Goal: Task Accomplishment & Management: Manage account settings

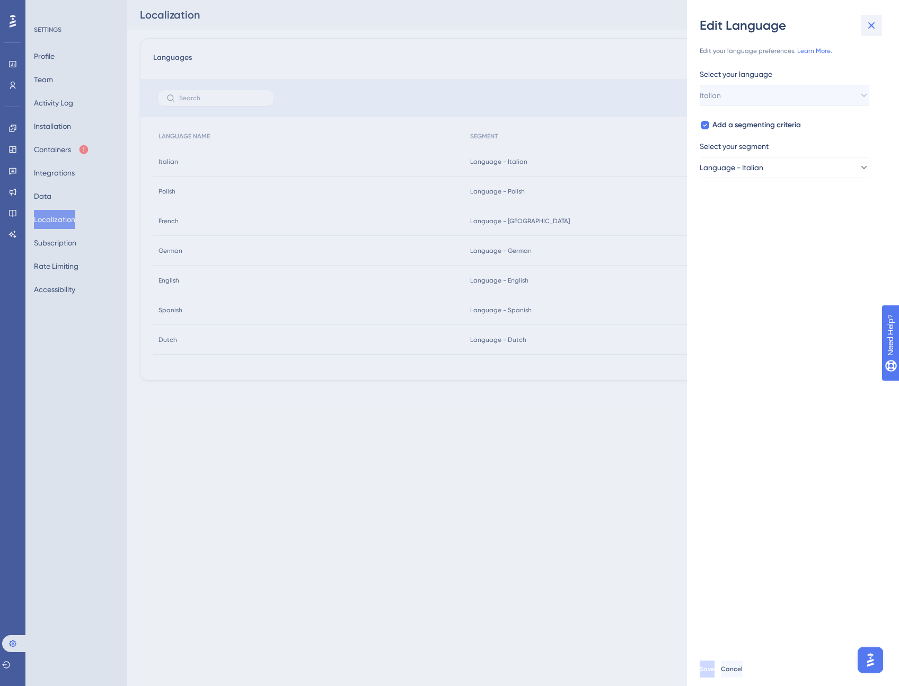
click at [871, 23] on icon at bounding box center [871, 25] width 13 height 13
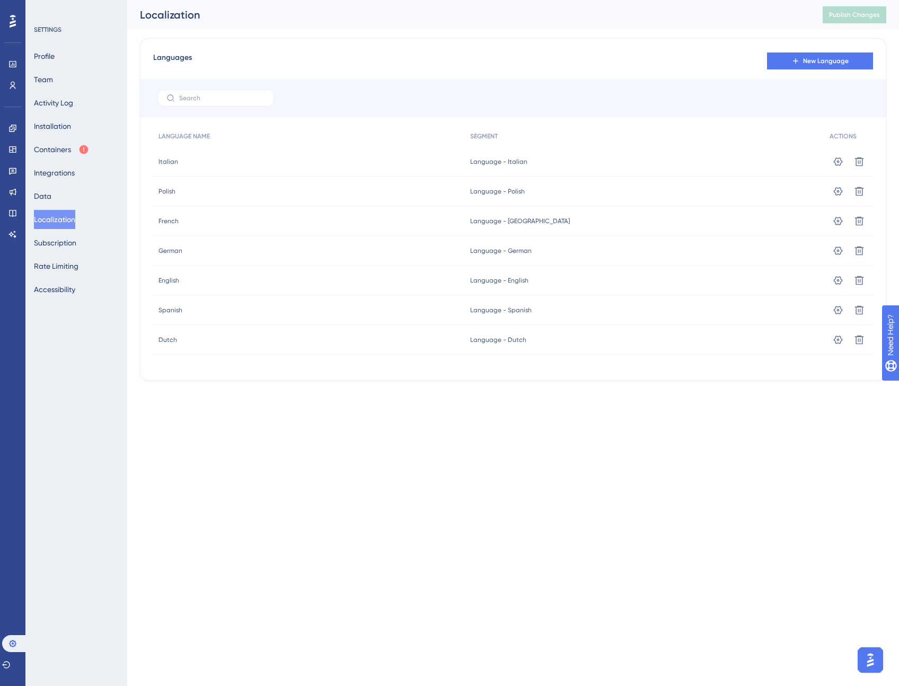
click at [648, 89] on div at bounding box center [512, 98] width 745 height 38
click at [67, 222] on button "Localization" at bounding box center [54, 219] width 41 height 19
click at [839, 157] on icon at bounding box center [837, 161] width 11 height 11
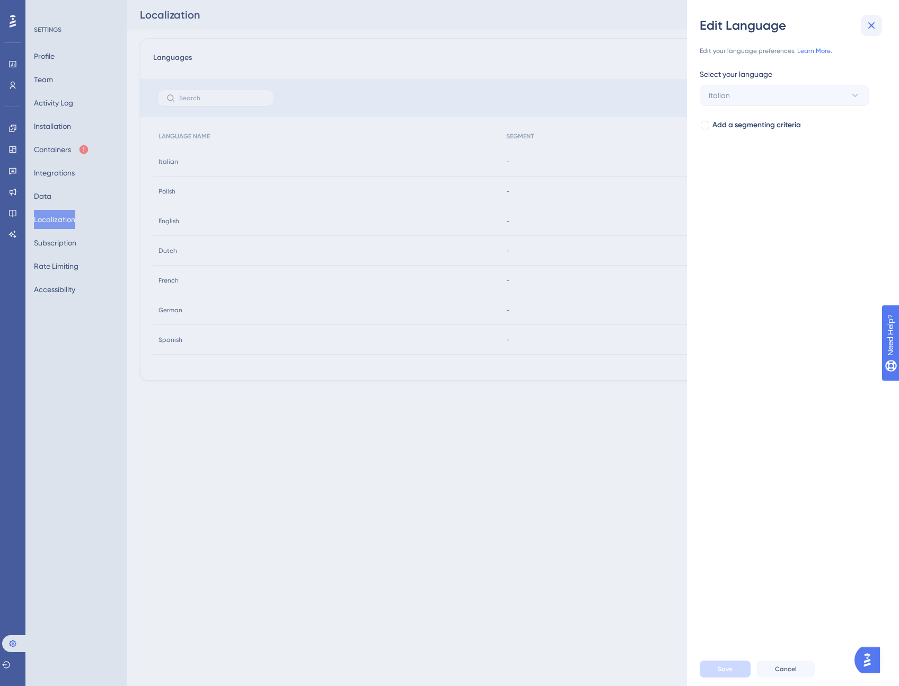
click at [875, 25] on icon at bounding box center [871, 25] width 13 height 13
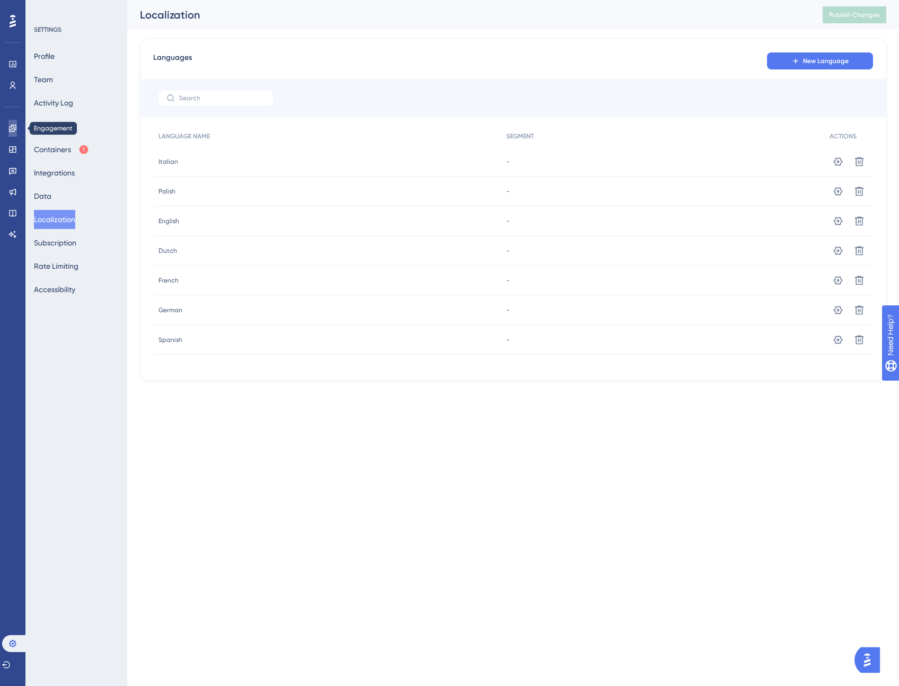
click at [12, 125] on icon at bounding box center [12, 127] width 7 height 7
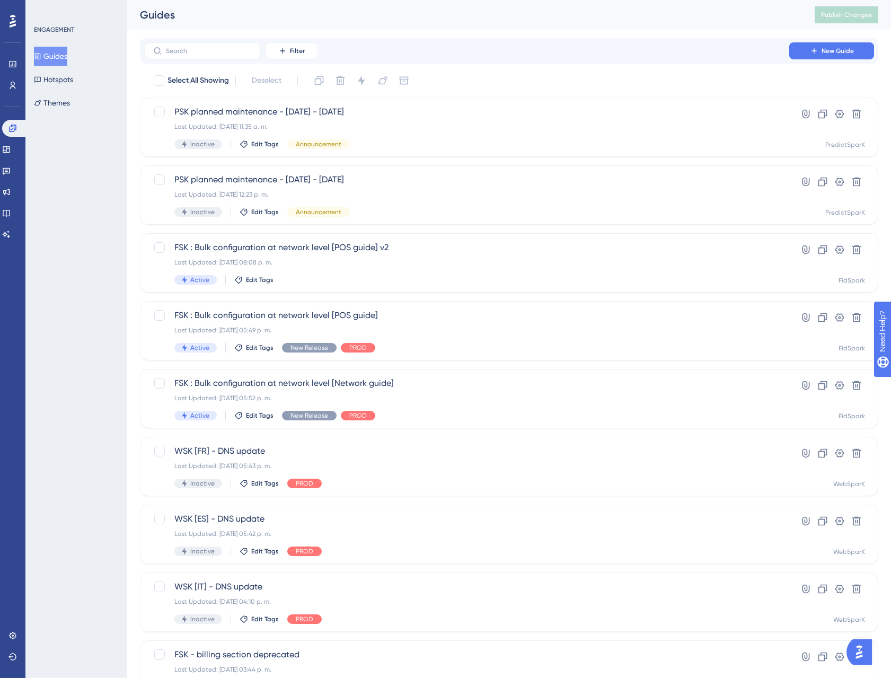
click at [63, 51] on button "Guides" at bounding box center [50, 56] width 33 height 19
click at [193, 50] on input "text" at bounding box center [209, 50] width 86 height 7
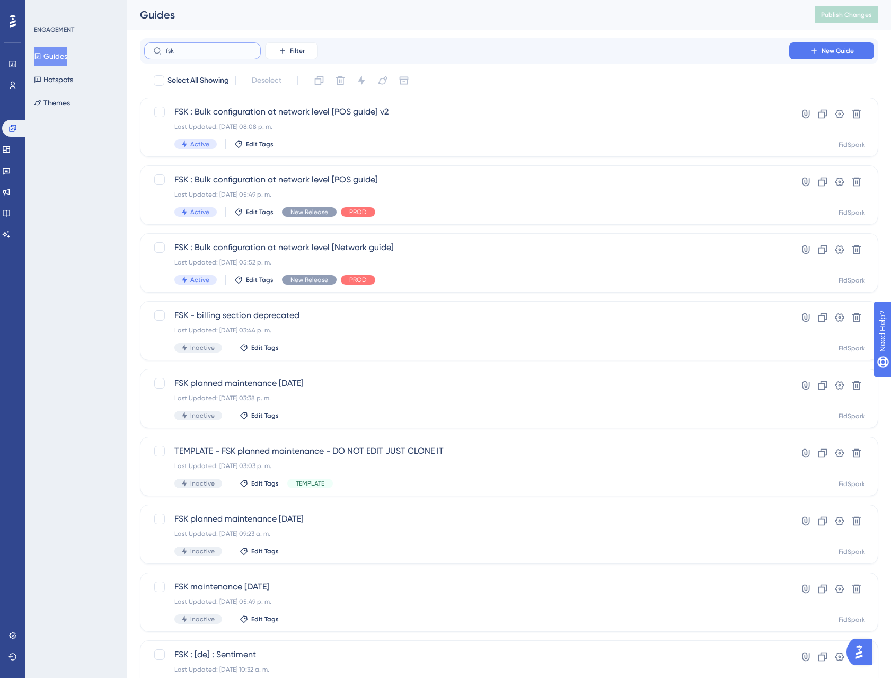
type input "fsk"
click at [340, 134] on div "FSK : Bulk configuration at network level [POS guide] v2 Last Updated: 22 sept …" at bounding box center [466, 126] width 584 height 43
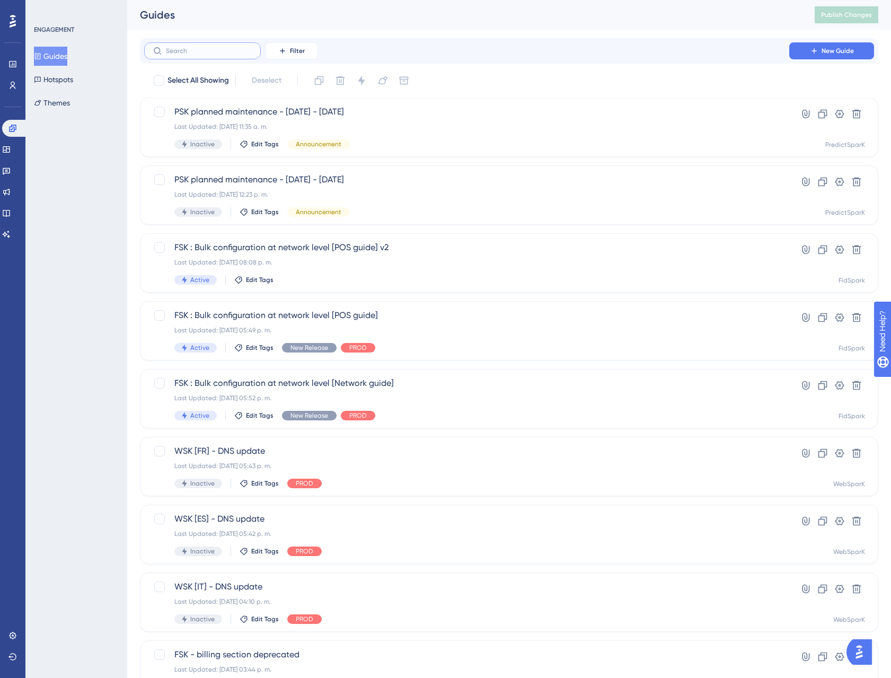
click at [207, 54] on input "text" at bounding box center [209, 50] width 86 height 7
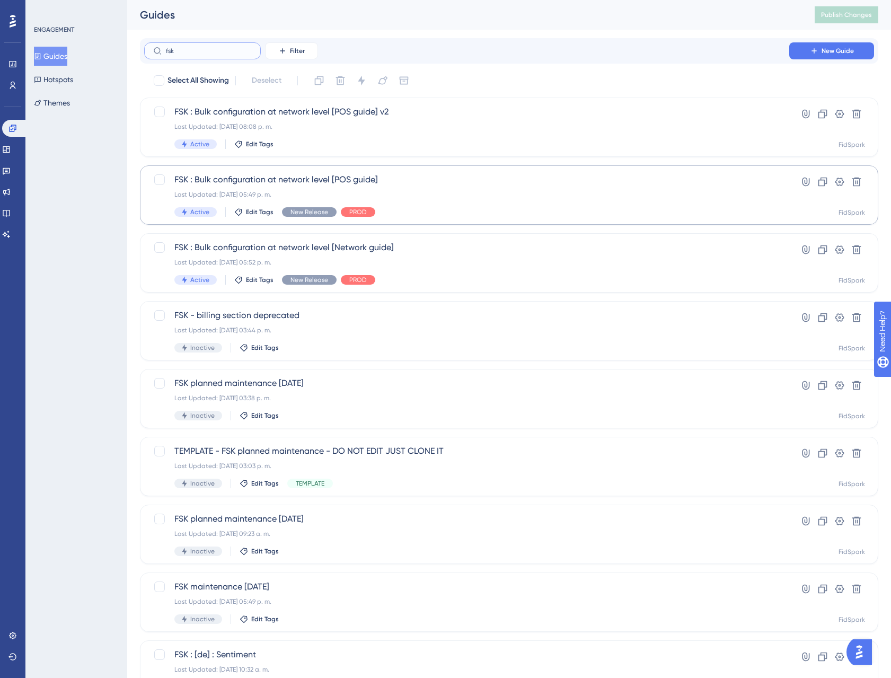
type input "fsk"
click at [297, 183] on span "FSK : Bulk configuration at network level [POS guide]" at bounding box center [466, 179] width 584 height 13
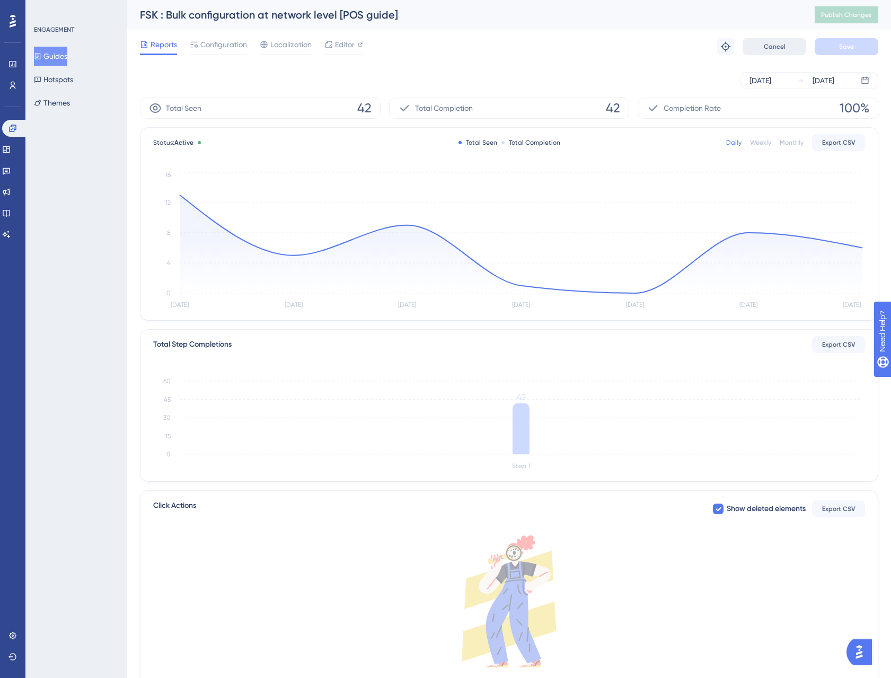
click at [779, 47] on span "Cancel" at bounding box center [774, 46] width 22 height 8
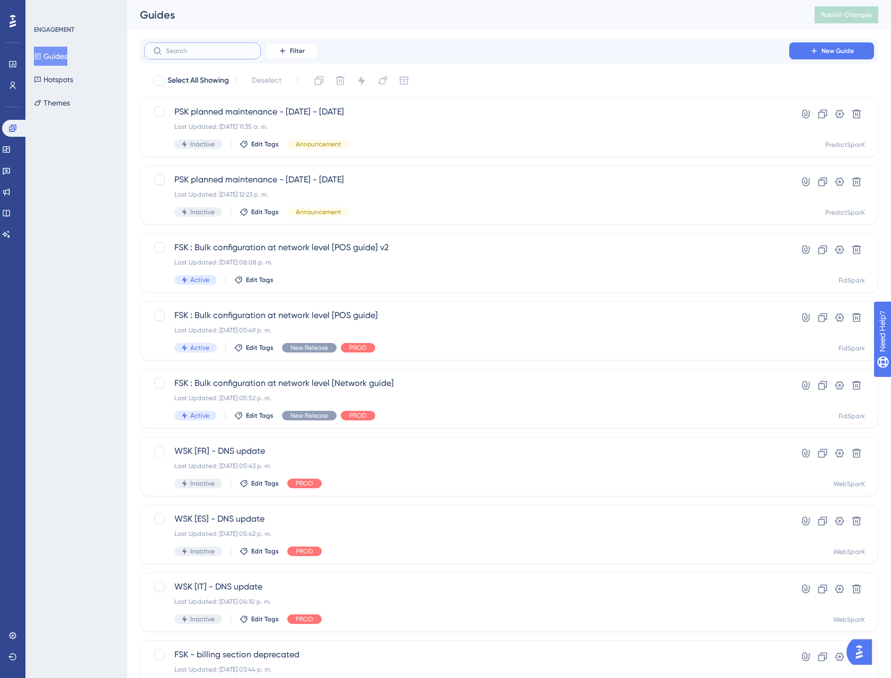
click at [222, 52] on input "text" at bounding box center [209, 50] width 86 height 7
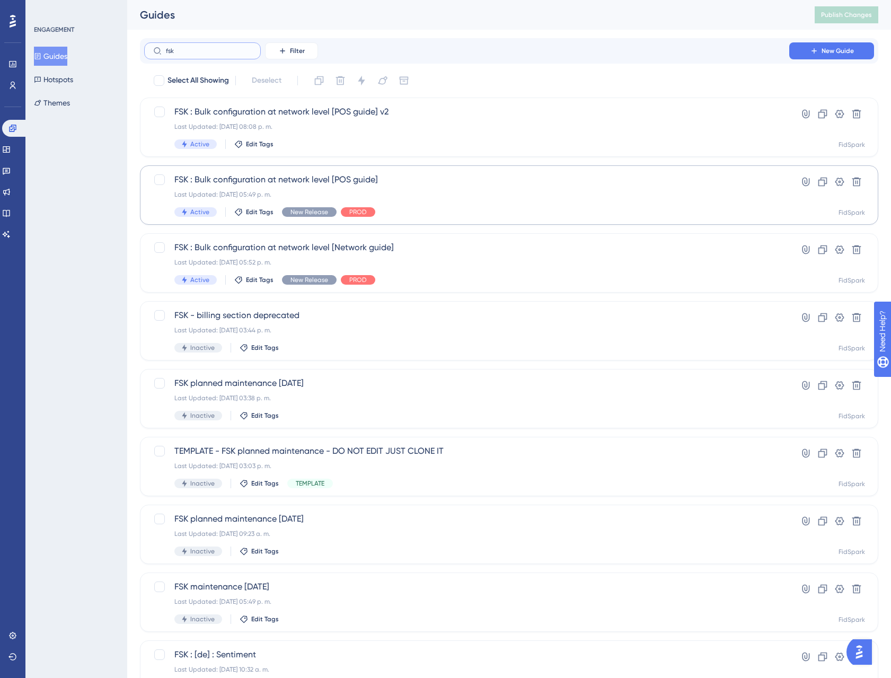
type input "fsk"
click at [206, 209] on span "Active" at bounding box center [199, 212] width 19 height 8
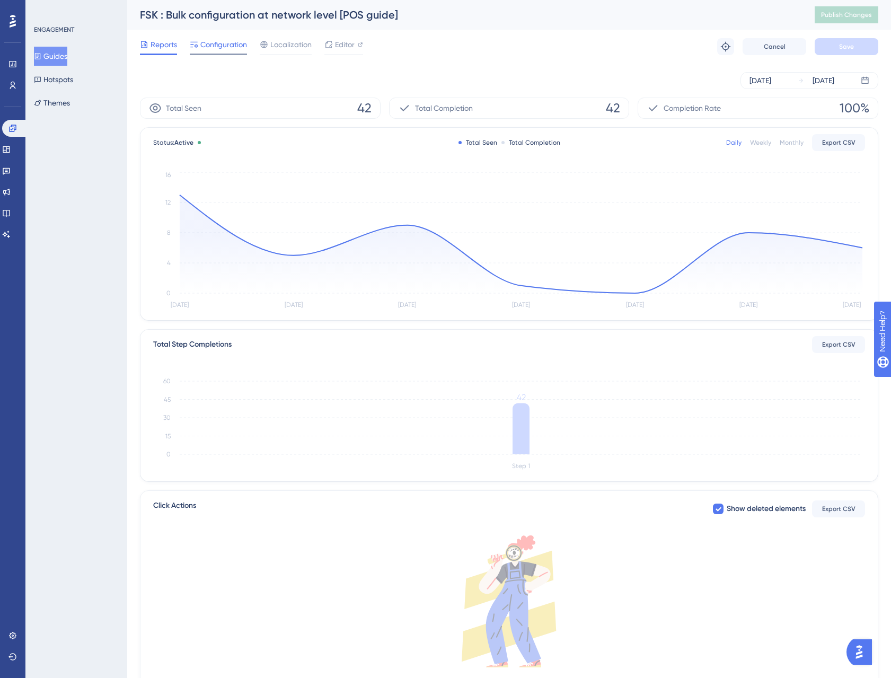
click at [241, 46] on span "Configuration" at bounding box center [223, 44] width 47 height 13
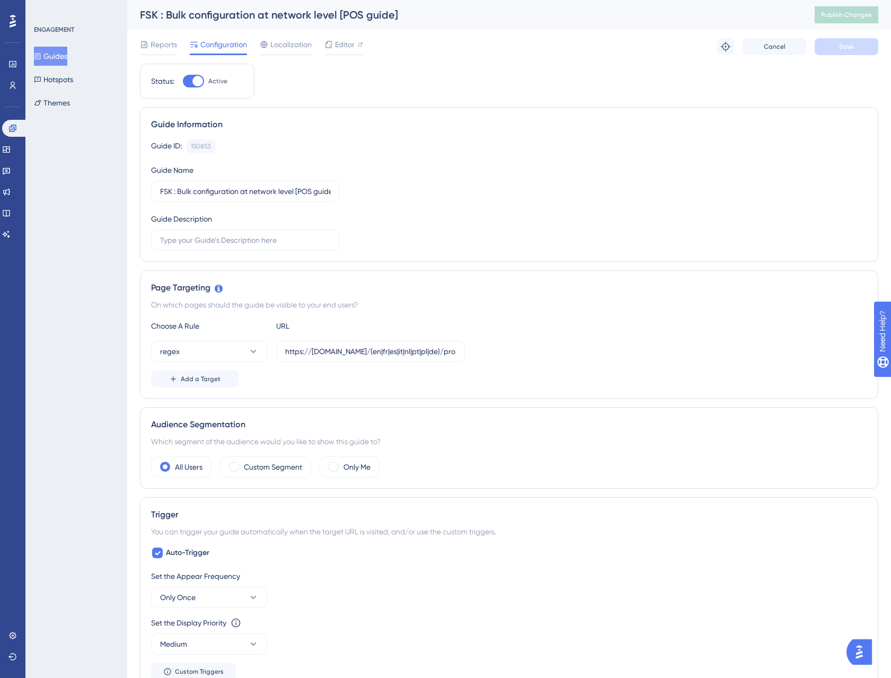
click at [194, 84] on div at bounding box center [197, 81] width 11 height 11
click at [183, 82] on input "Active" at bounding box center [182, 81] width 1 height 1
checkbox input "false"
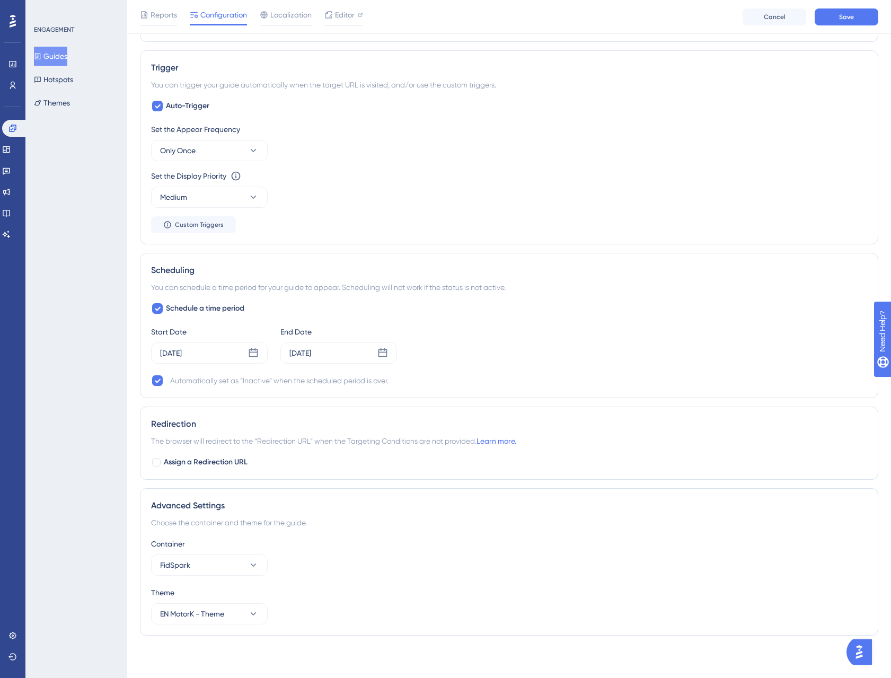
scroll to position [449, 0]
click at [846, 17] on span "Save" at bounding box center [846, 17] width 15 height 8
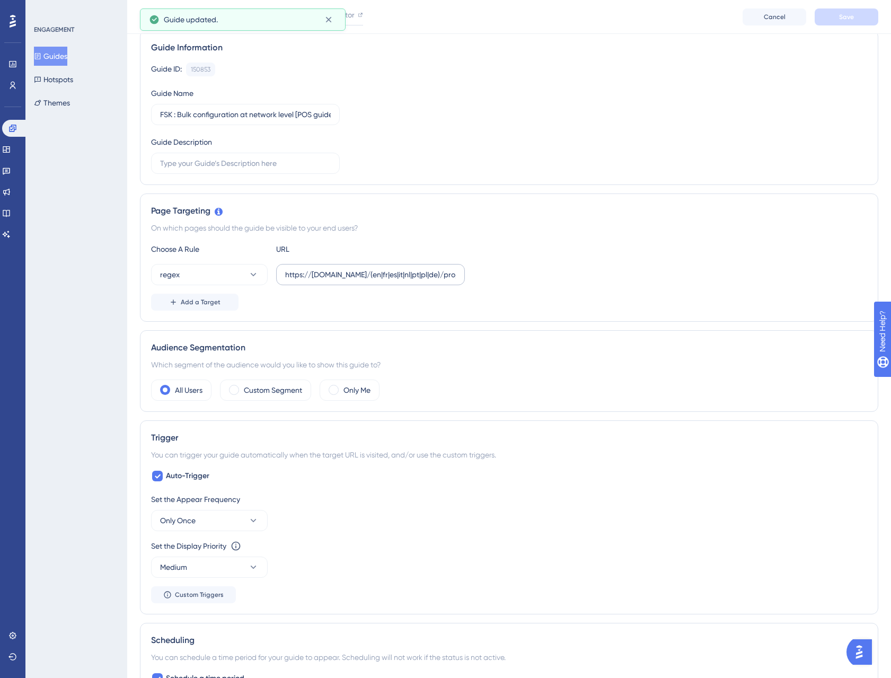
scroll to position [0, 0]
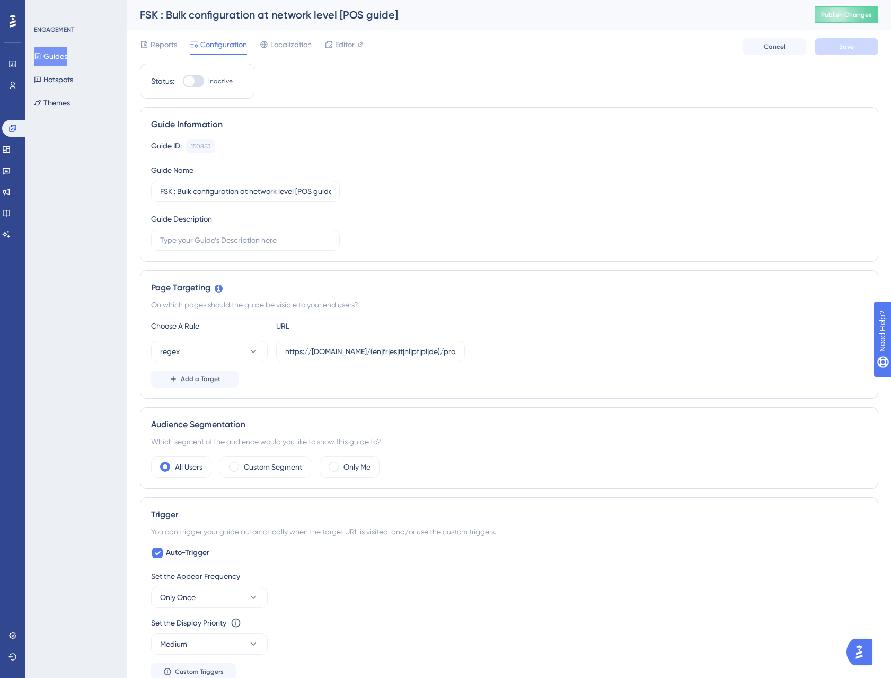
click at [58, 56] on button "Guides" at bounding box center [50, 56] width 33 height 19
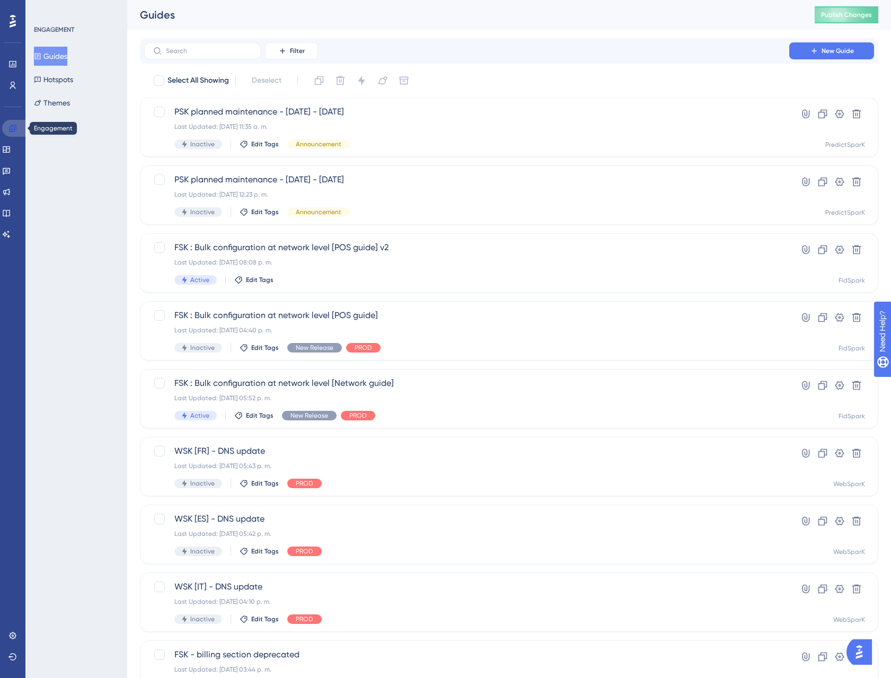
click at [17, 129] on link at bounding box center [14, 128] width 25 height 17
click at [187, 51] on input "text" at bounding box center [209, 50] width 86 height 7
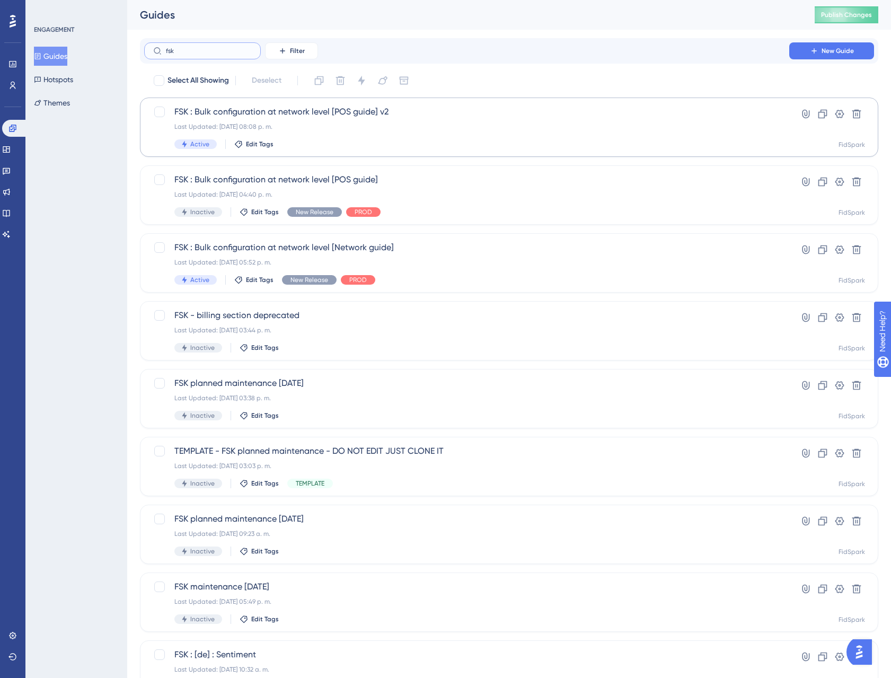
type input "fsk"
click at [265, 115] on span "FSK : Bulk configuration at network level [POS guide] v2" at bounding box center [466, 111] width 584 height 13
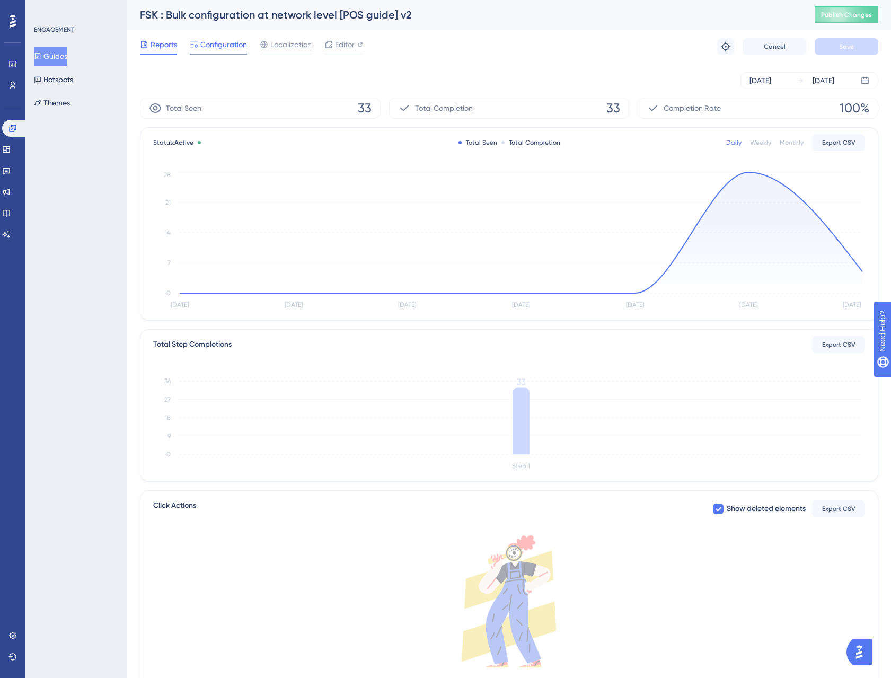
click at [224, 47] on span "Configuration" at bounding box center [223, 44] width 47 height 13
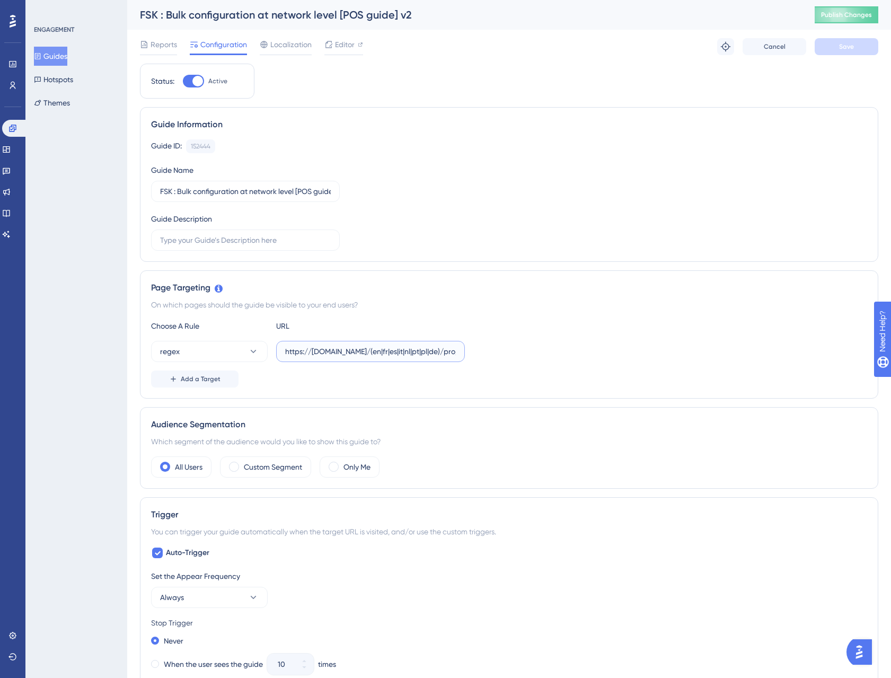
click at [320, 350] on input "https://staging.fidspark.com/(en|fr|es|it|nl|pt|pl|de)/pro/local/\d+/$" at bounding box center [370, 351] width 171 height 12
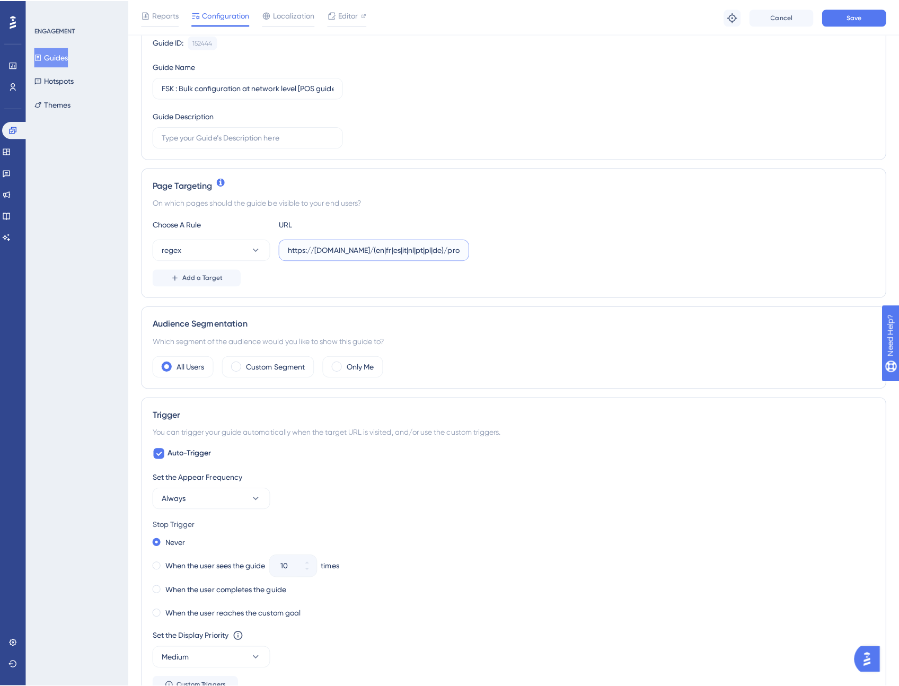
scroll to position [220, 0]
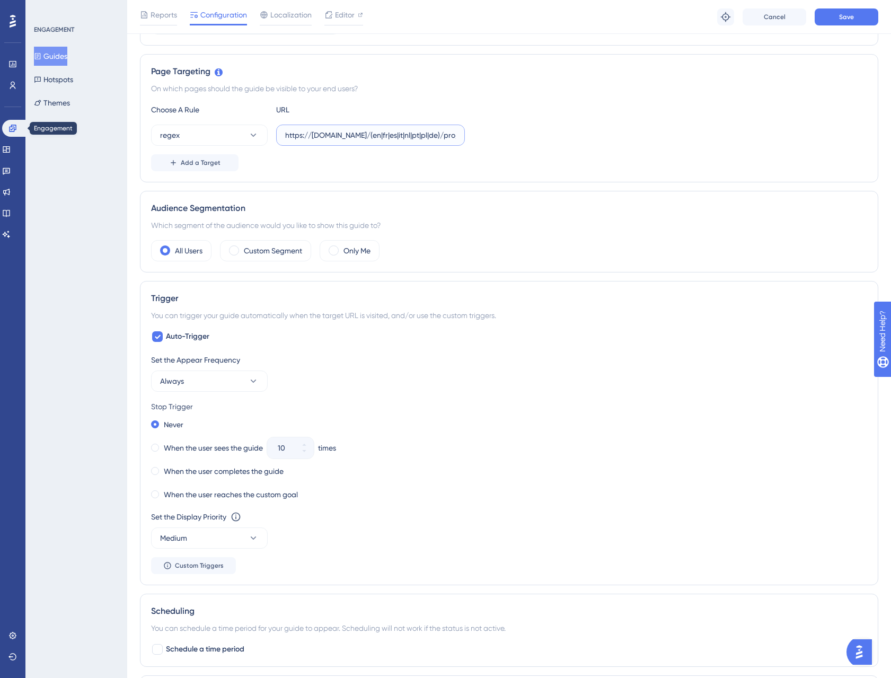
type input "https://[DOMAIN_NAME]/(en|fr|es|it|nl|pt|pl|de)/pro/local/\d+/$"
click at [14, 135] on link at bounding box center [14, 128] width 25 height 17
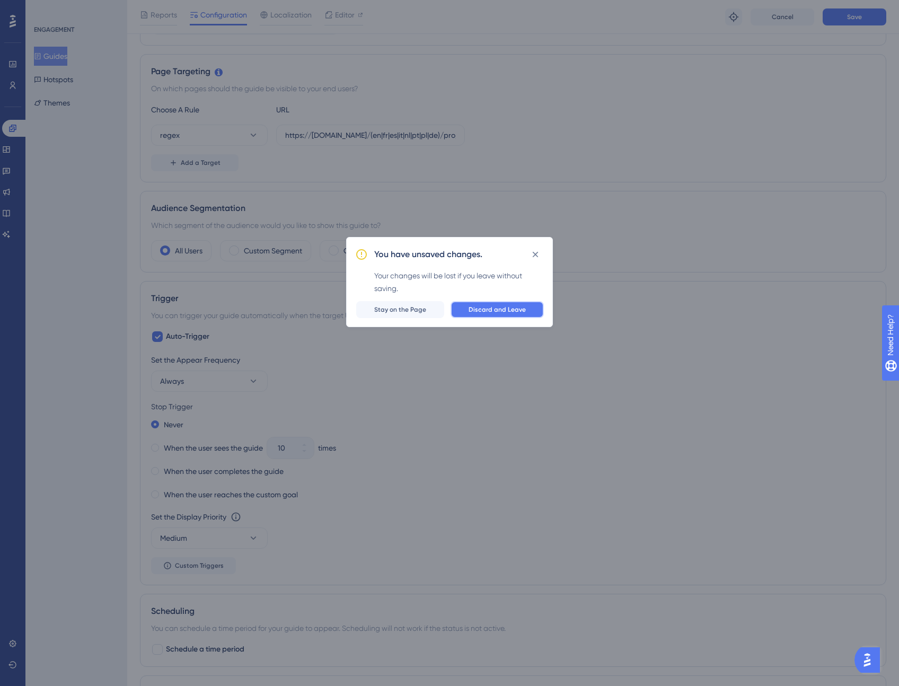
click at [512, 308] on span "Discard and Leave" at bounding box center [496, 309] width 57 height 8
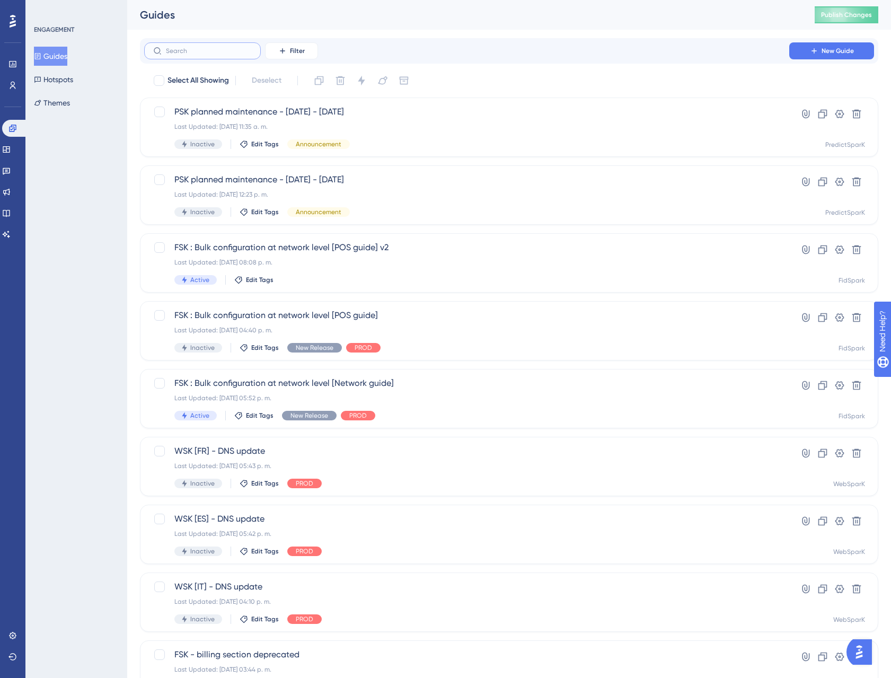
click at [217, 51] on input "text" at bounding box center [209, 50] width 86 height 7
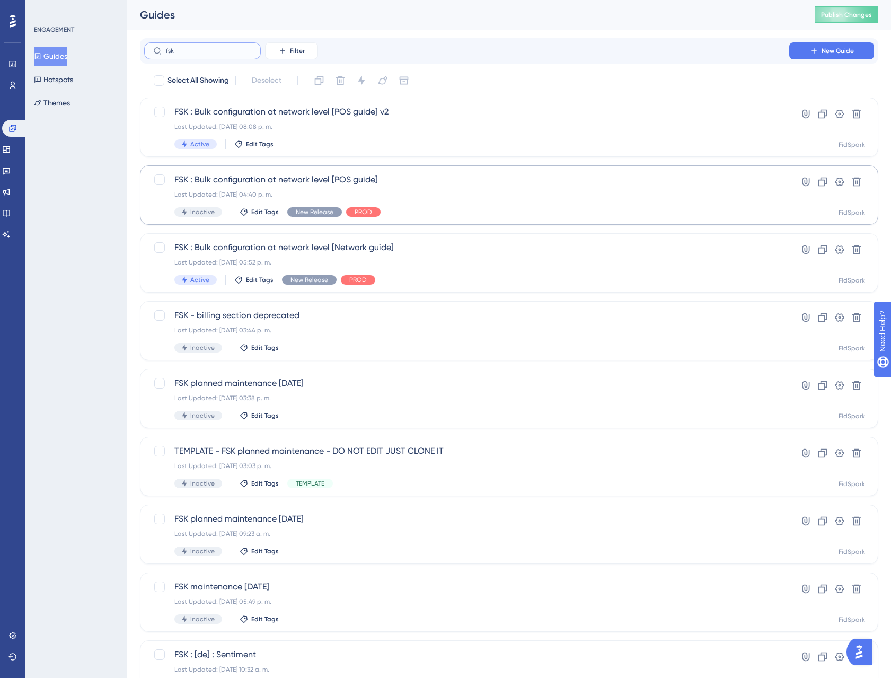
type input "fsk"
click at [267, 112] on span "FSK : Bulk configuration at network level [POS guide] v2" at bounding box center [466, 111] width 584 height 13
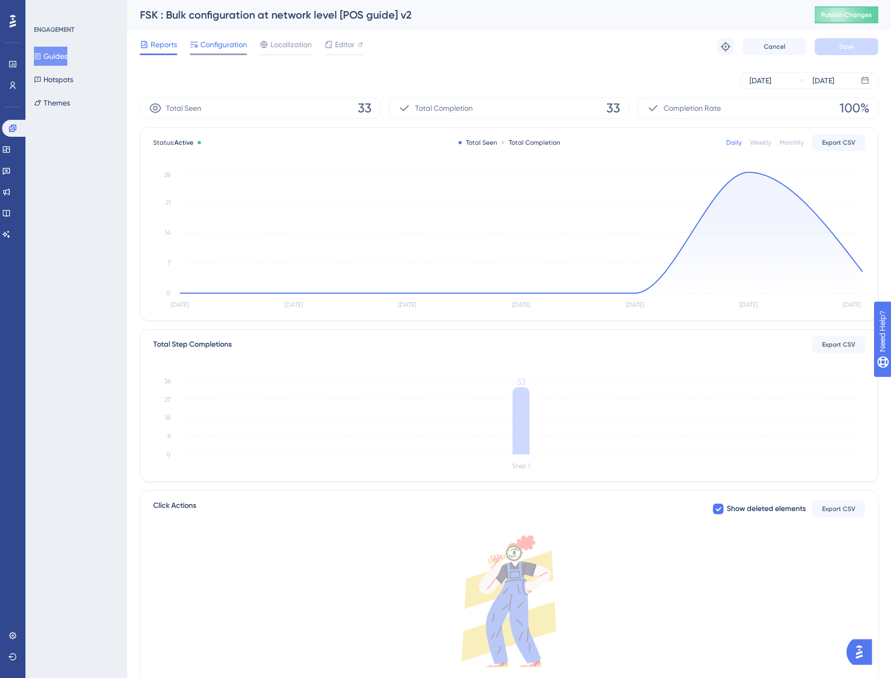
click at [227, 45] on span "Configuration" at bounding box center [223, 44] width 47 height 13
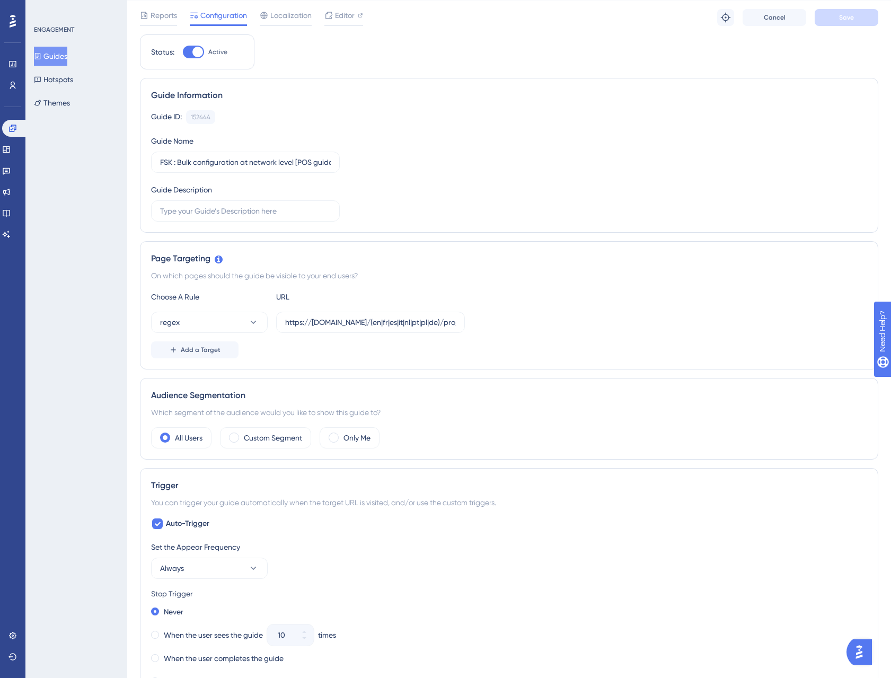
scroll to position [33, 0]
click at [328, 327] on input "https://staging.fidspark.com/(en|fr|es|it|nl|pt|pl|de)/pro/local/\d+/$" at bounding box center [370, 322] width 171 height 12
click at [326, 321] on input "https://staging.fidspark.com/(en|fr|es|it|nl|pt|pl|de)/pro/local/\d+/$" at bounding box center [370, 322] width 171 height 12
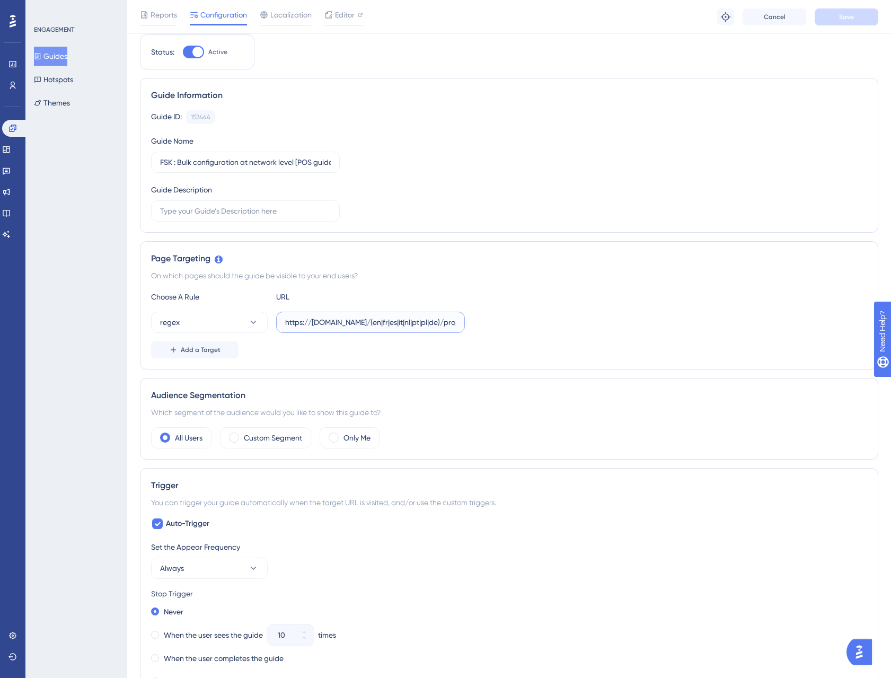
click at [326, 321] on input "https://staging.fidspark.com/(en|fr|es|it|nl|pt|pl|de)/pro/local/\d+/$" at bounding box center [370, 322] width 171 height 12
type input "https://[DOMAIN_NAME]/(en|fr|es|it|nl|pt|pl|de)/pro/local/\d+/$"
click at [510, 281] on div "On which pages should the guide be visible to your end users?" at bounding box center [509, 275] width 716 height 13
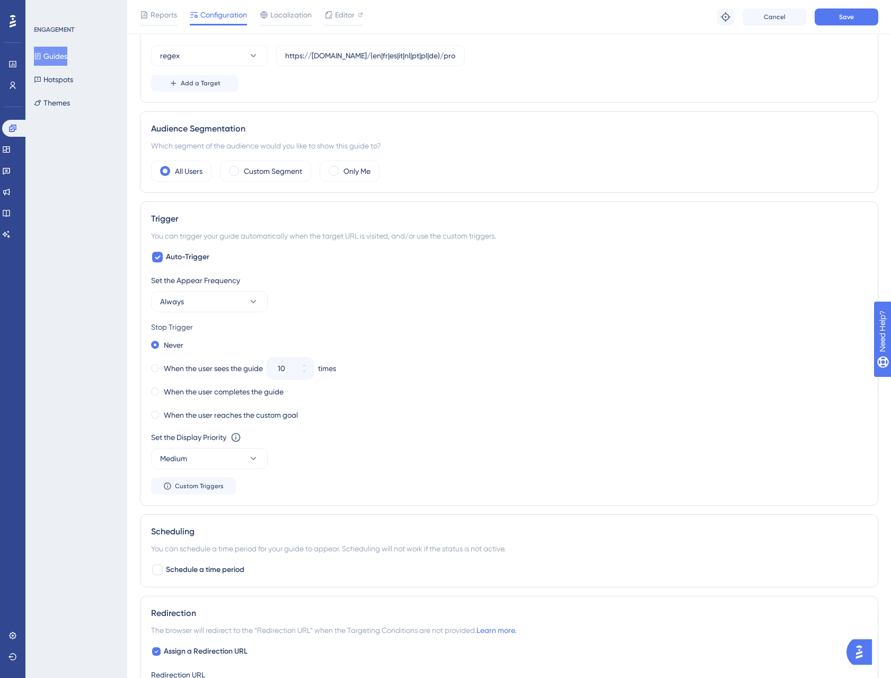
scroll to position [304, 0]
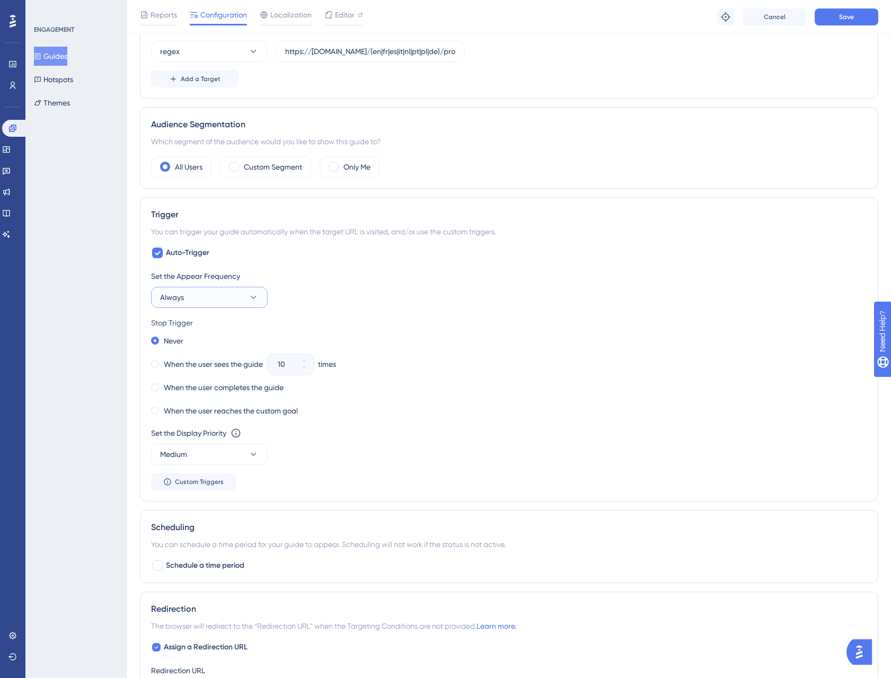
click at [252, 298] on icon at bounding box center [254, 297] width 6 height 3
drag, startPoint x: 233, startPoint y: 328, endPoint x: 238, endPoint y: 327, distance: 5.9
click at [233, 327] on div "Only Once Only Once" at bounding box center [209, 329] width 86 height 21
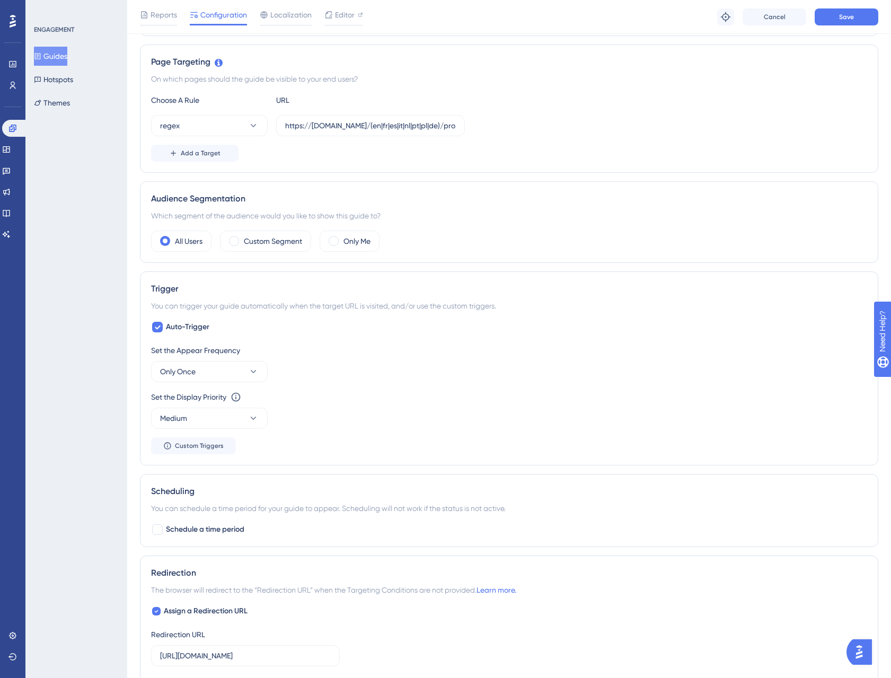
scroll to position [229, 0]
click at [156, 531] on div at bounding box center [157, 530] width 11 height 11
checkbox input "true"
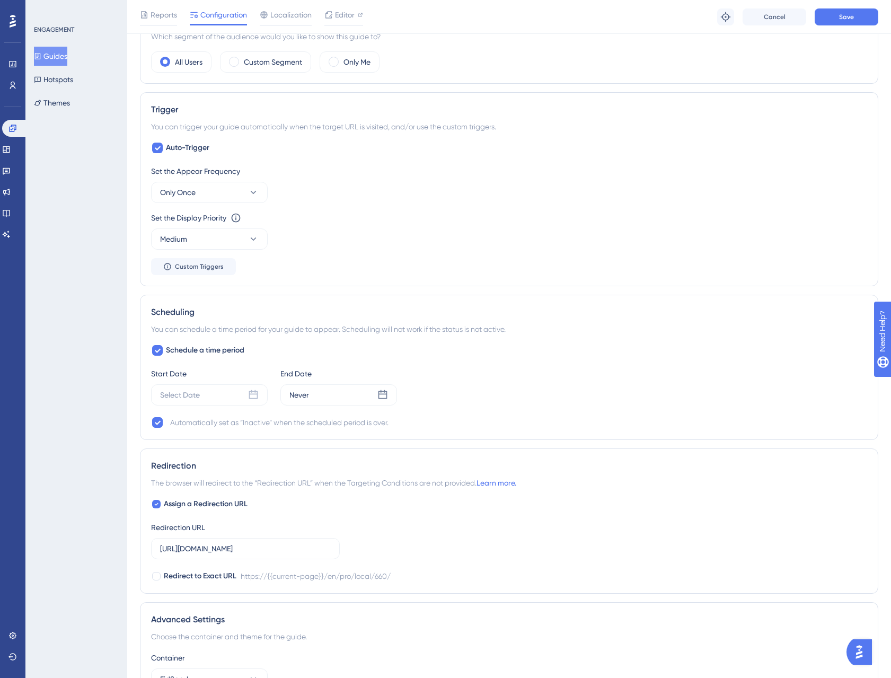
scroll to position [435, 0]
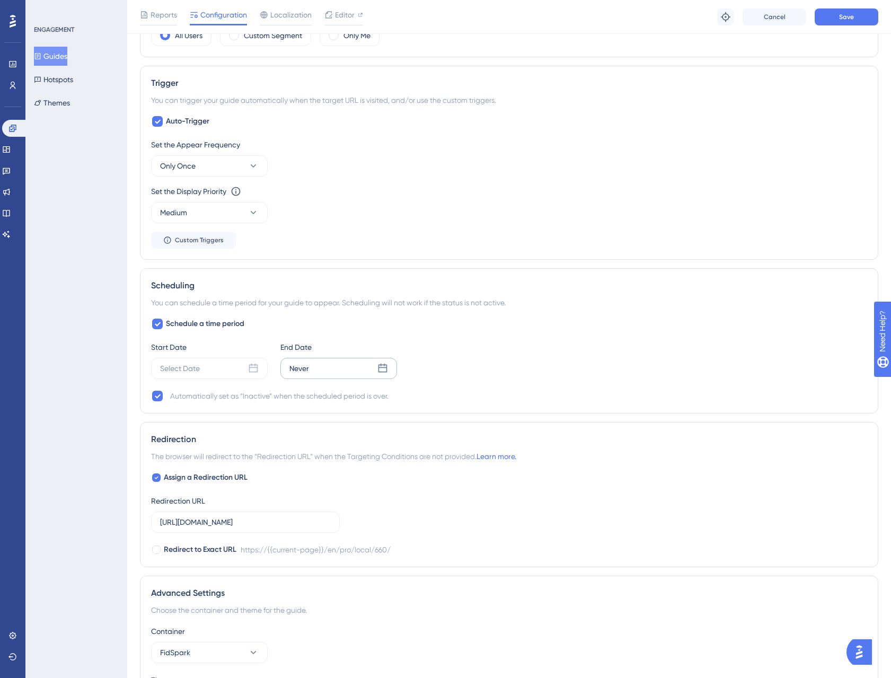
click at [324, 371] on div "Never" at bounding box center [338, 368] width 117 height 21
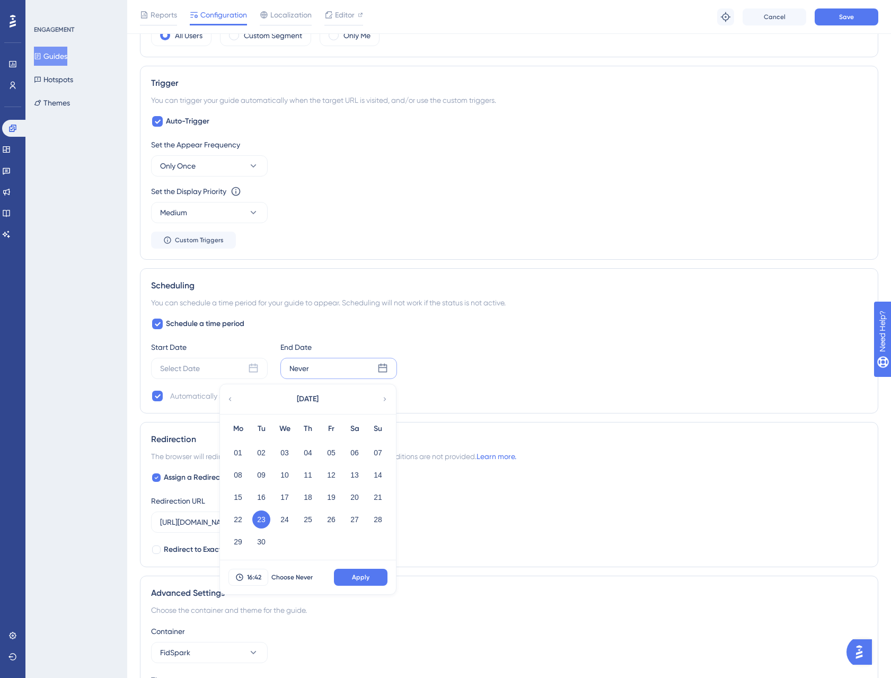
click at [381, 395] on icon at bounding box center [384, 399] width 7 height 10
click at [233, 404] on div "October 2025" at bounding box center [307, 399] width 175 height 30
click at [233, 397] on icon at bounding box center [229, 399] width 7 height 10
click at [381, 396] on icon at bounding box center [384, 399] width 7 height 10
click at [332, 476] on button "10" at bounding box center [331, 475] width 18 height 18
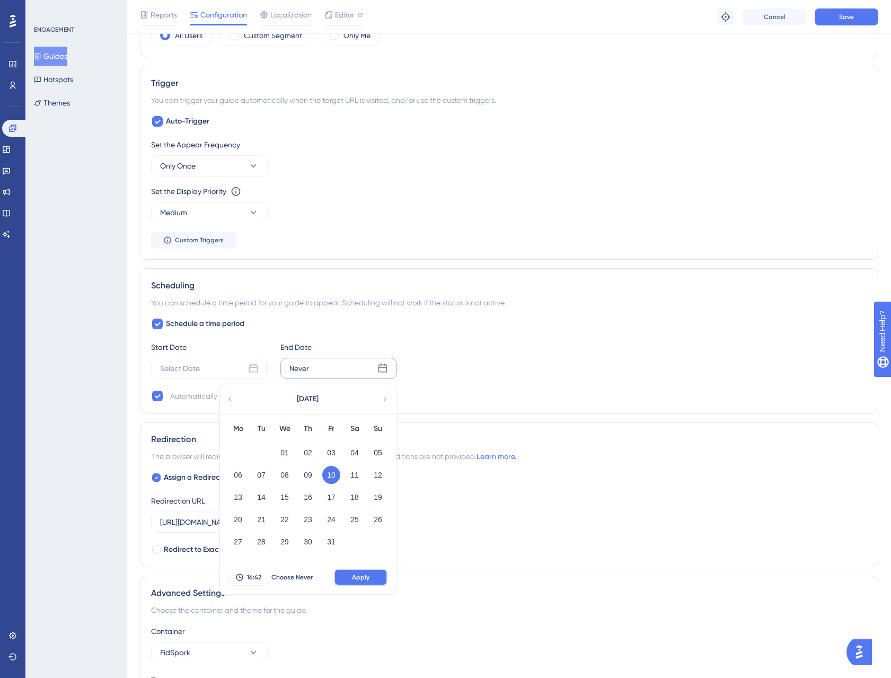
click at [373, 577] on button "Apply" at bounding box center [361, 576] width 54 height 17
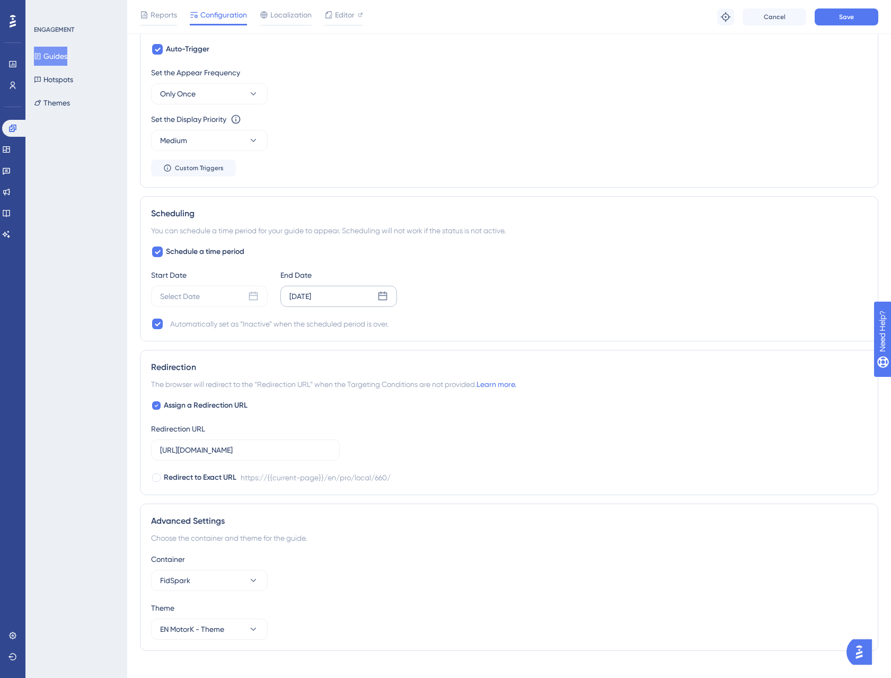
scroll to position [523, 0]
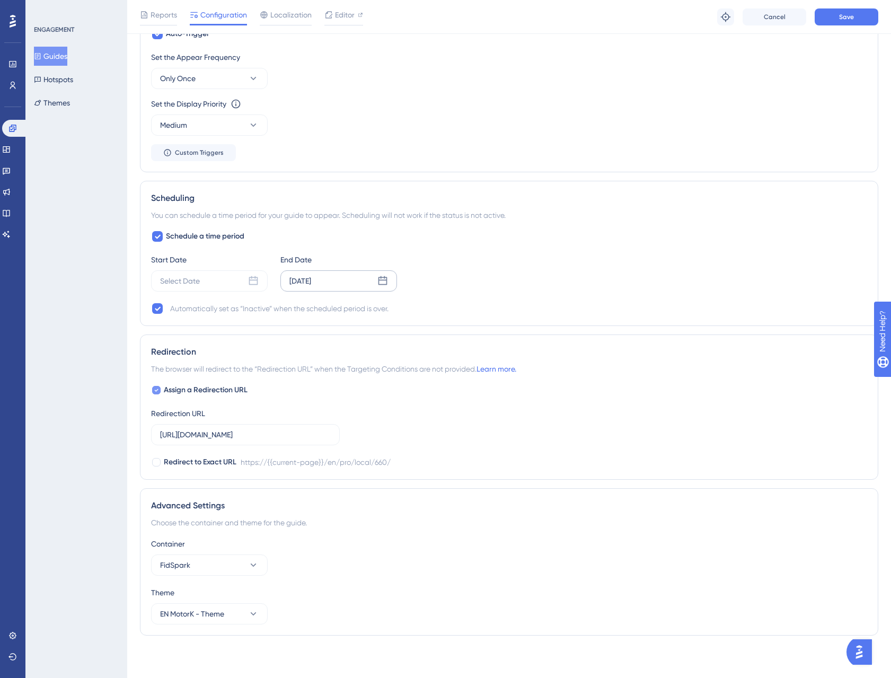
click at [155, 391] on icon at bounding box center [156, 390] width 4 height 8
checkbox input "false"
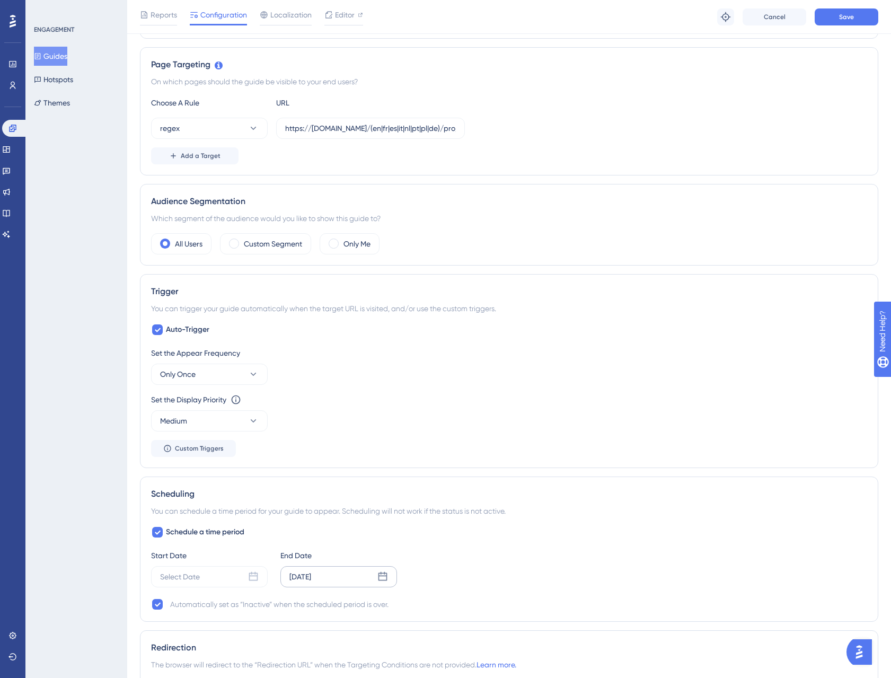
scroll to position [0, 0]
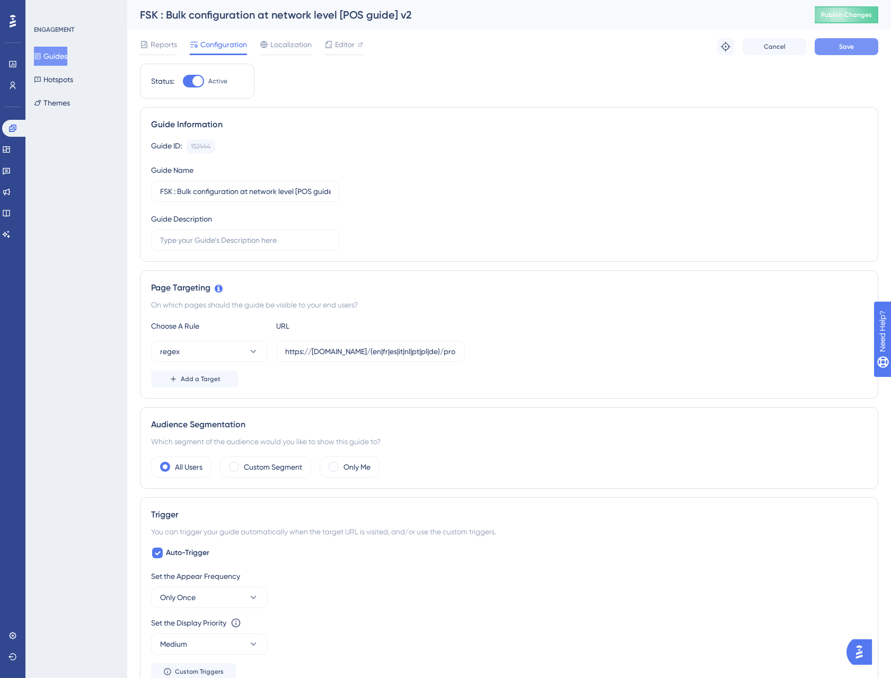
click at [849, 45] on span "Save" at bounding box center [846, 46] width 15 height 8
click at [851, 44] on span "Save" at bounding box center [846, 46] width 15 height 8
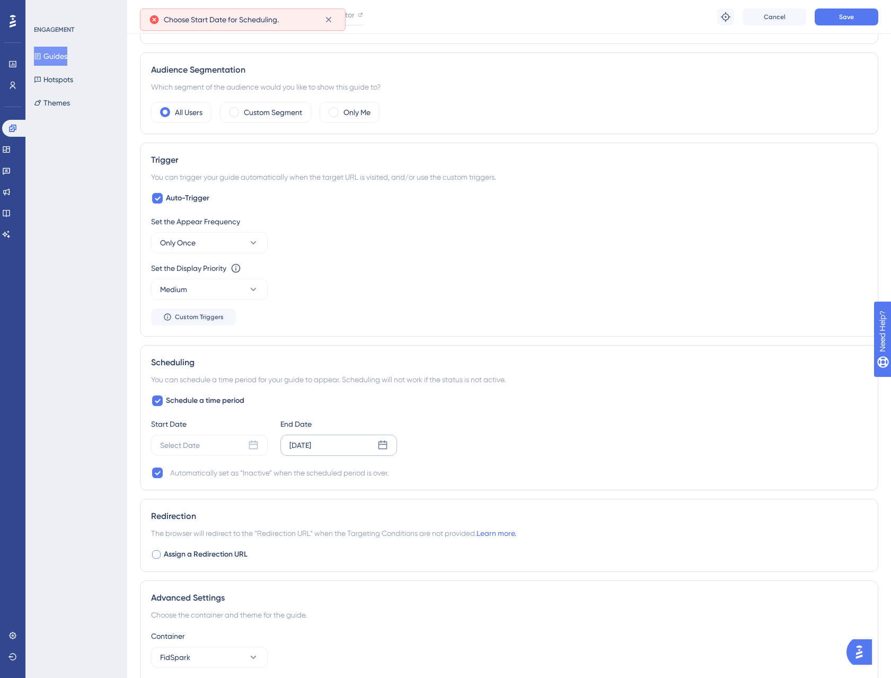
scroll to position [358, 0]
click at [233, 442] on div "Select Date" at bounding box center [209, 445] width 117 height 21
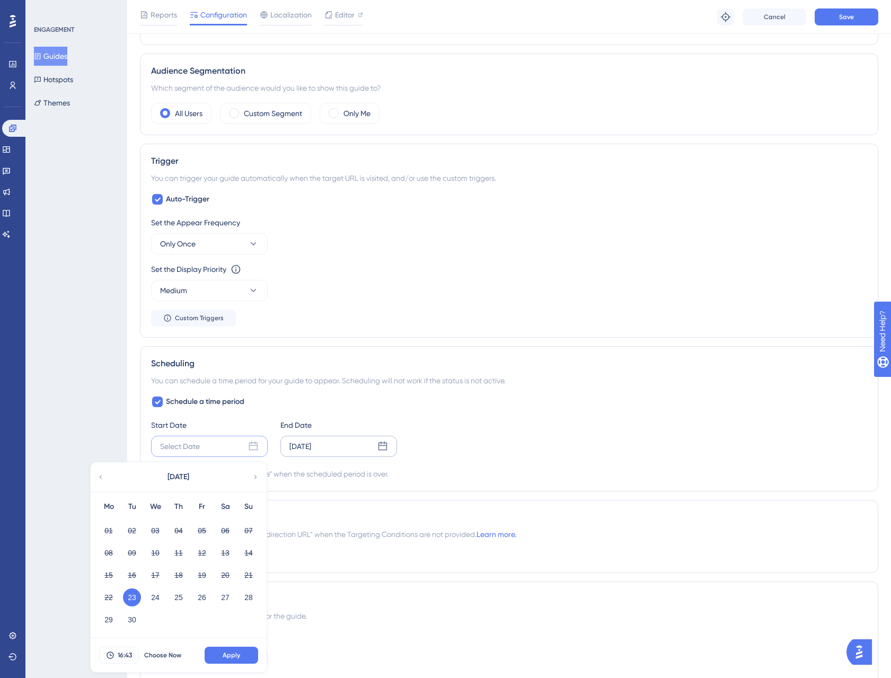
click at [129, 595] on button "23" at bounding box center [132, 597] width 18 height 18
click at [236, 655] on span "Apply" at bounding box center [231, 655] width 17 height 8
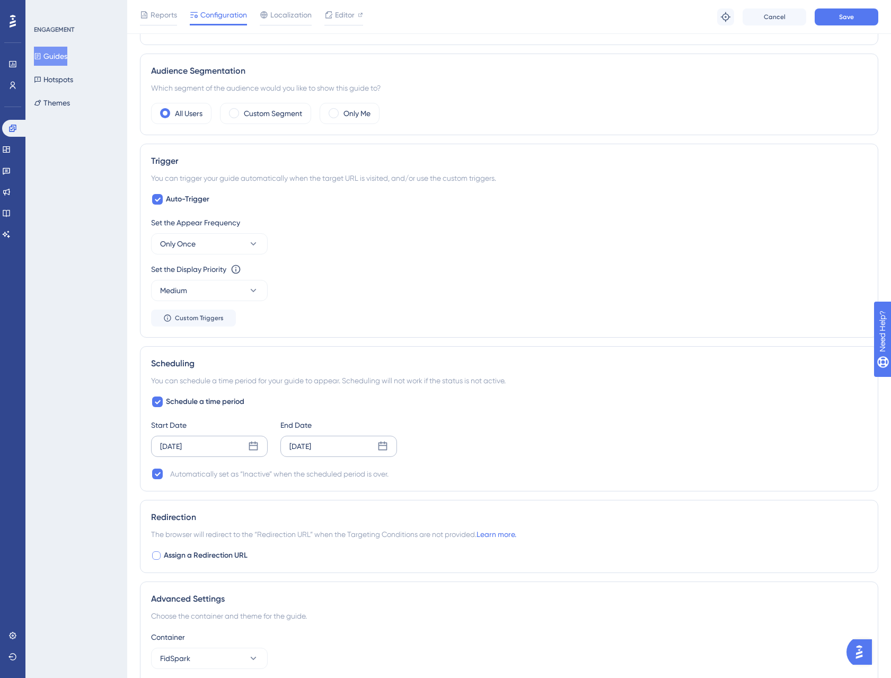
scroll to position [451, 0]
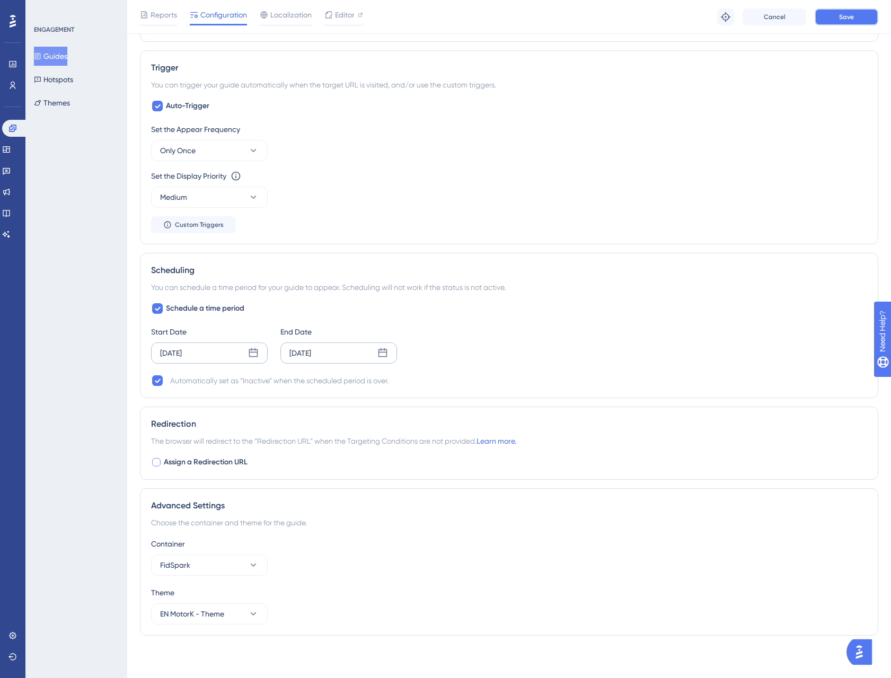
click at [858, 15] on button "Save" at bounding box center [846, 16] width 64 height 17
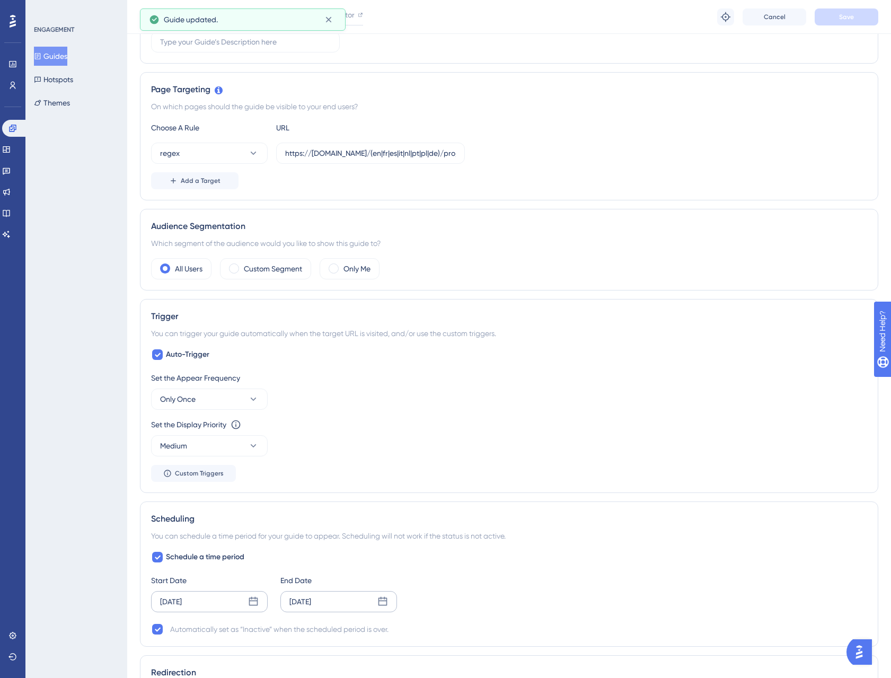
scroll to position [0, 0]
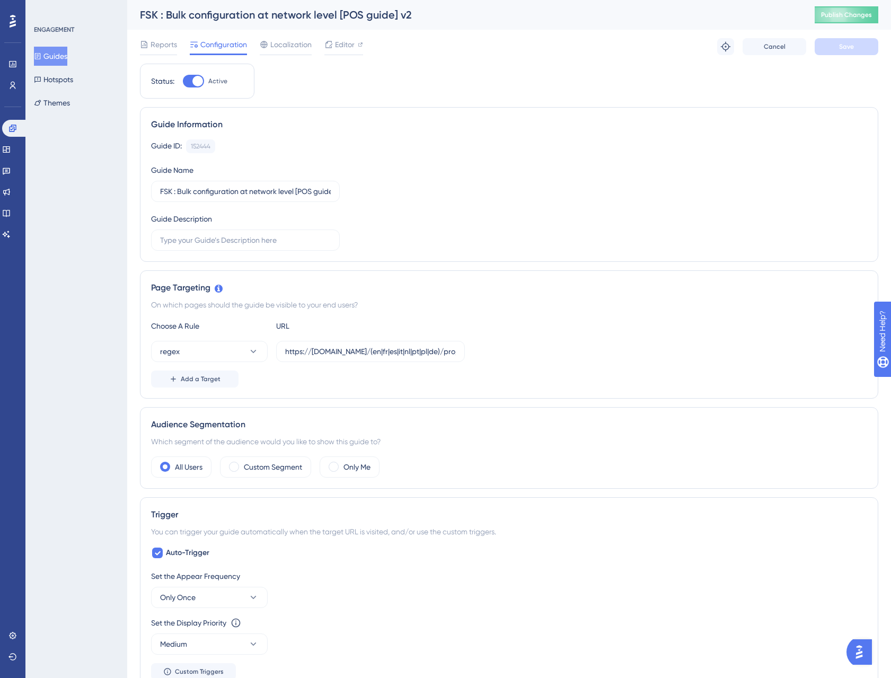
click at [66, 56] on button "Guides" at bounding box center [50, 56] width 33 height 19
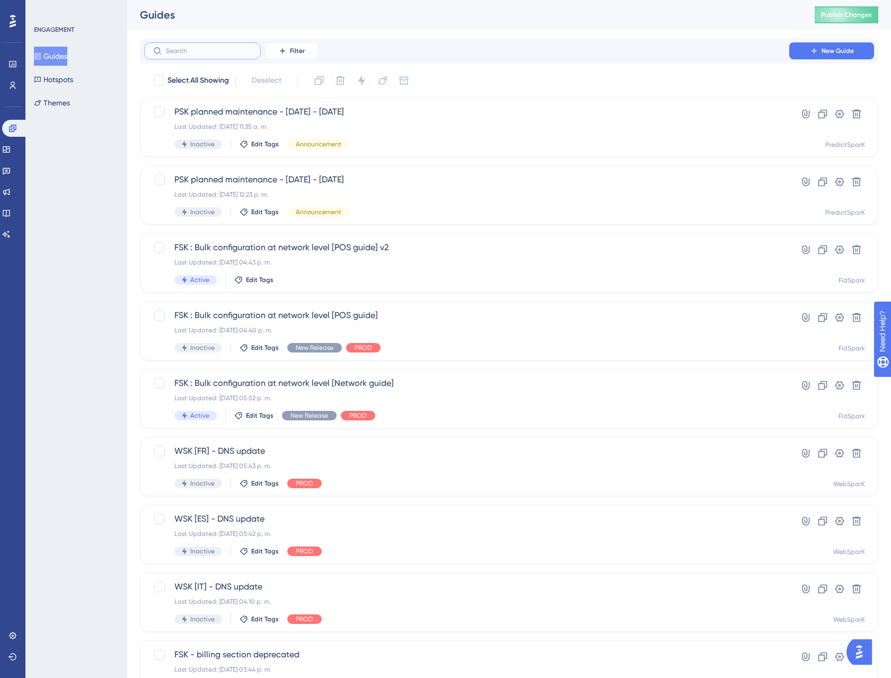
click at [210, 53] on input "text" at bounding box center [209, 50] width 86 height 7
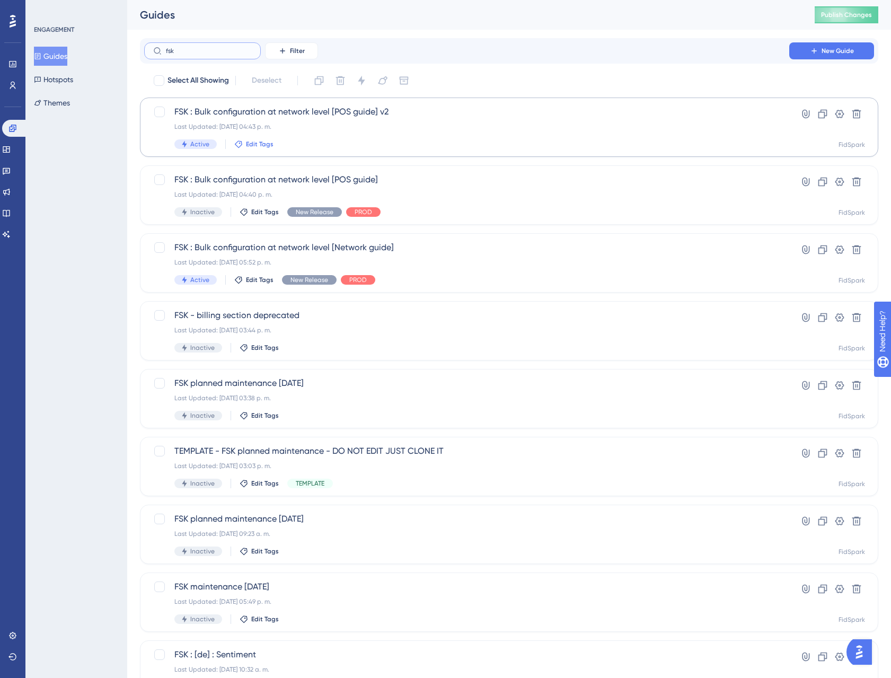
type input "fsk"
click at [263, 145] on span "Edit Tags" at bounding box center [260, 144] width 28 height 8
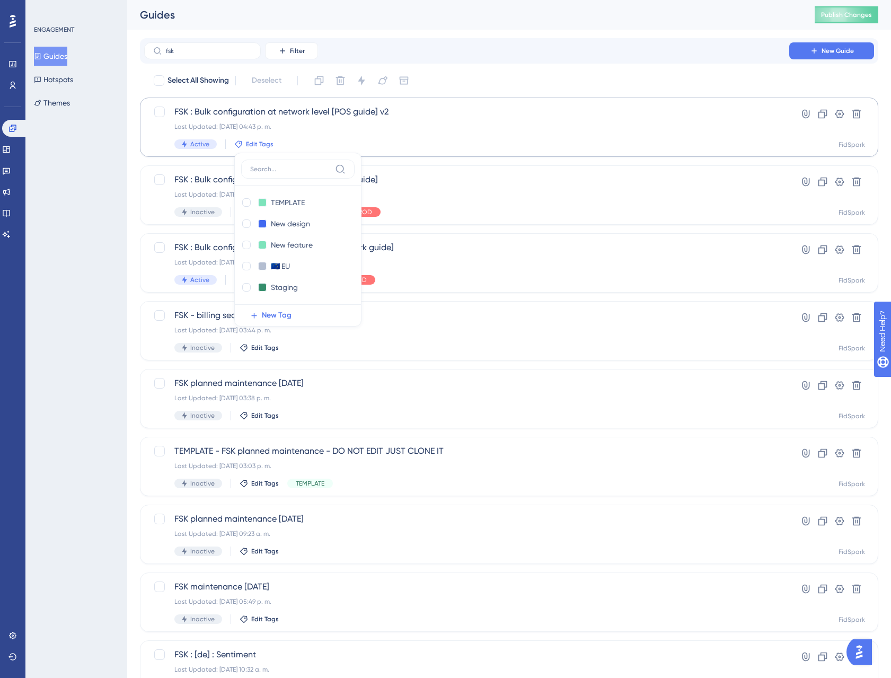
click at [293, 167] on input at bounding box center [290, 169] width 81 height 8
type input "new"
click at [245, 241] on div at bounding box center [246, 245] width 8 height 8
checkbox input "true"
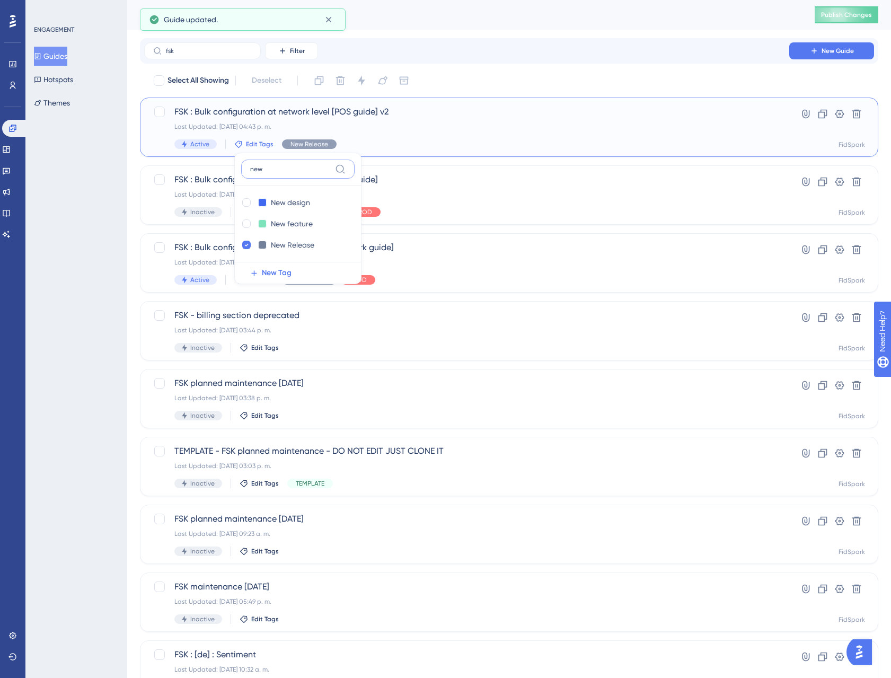
click at [285, 172] on input "new" at bounding box center [290, 169] width 81 height 8
type input "prod"
click at [244, 202] on div at bounding box center [246, 202] width 8 height 8
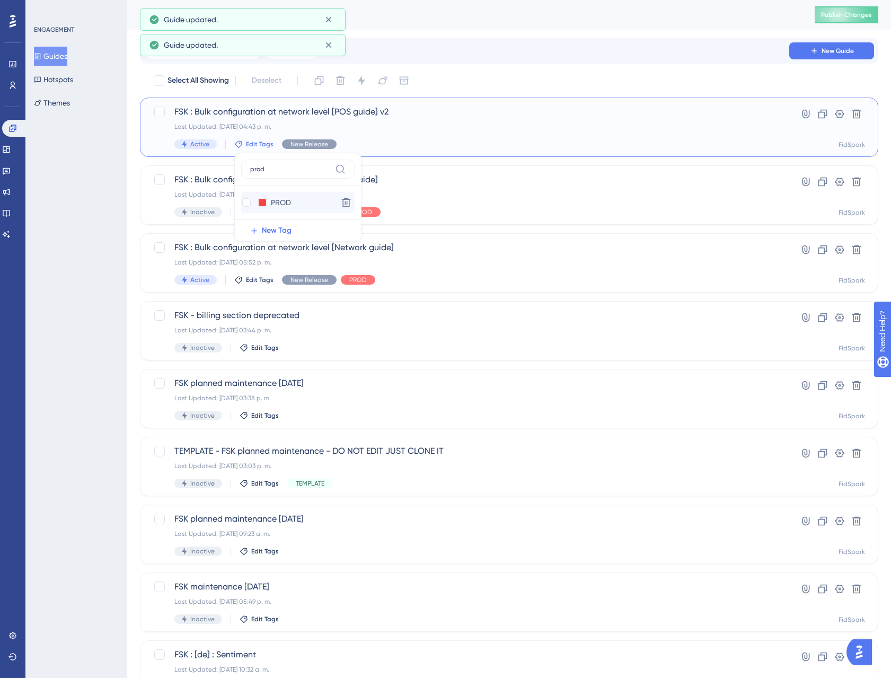
checkbox input "true"
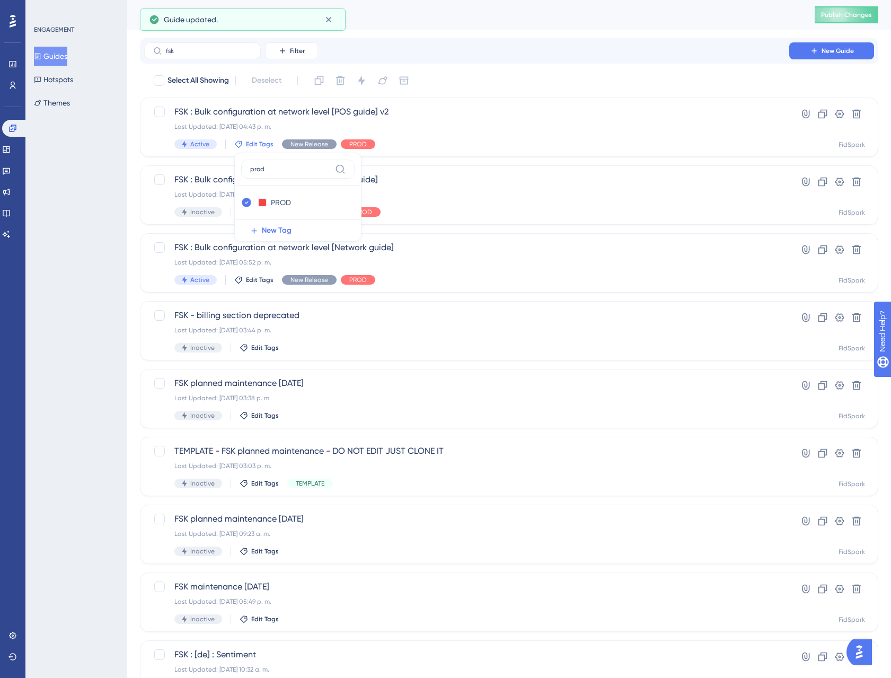
click at [470, 77] on div "Select All Showing Deselect" at bounding box center [515, 80] width 725 height 17
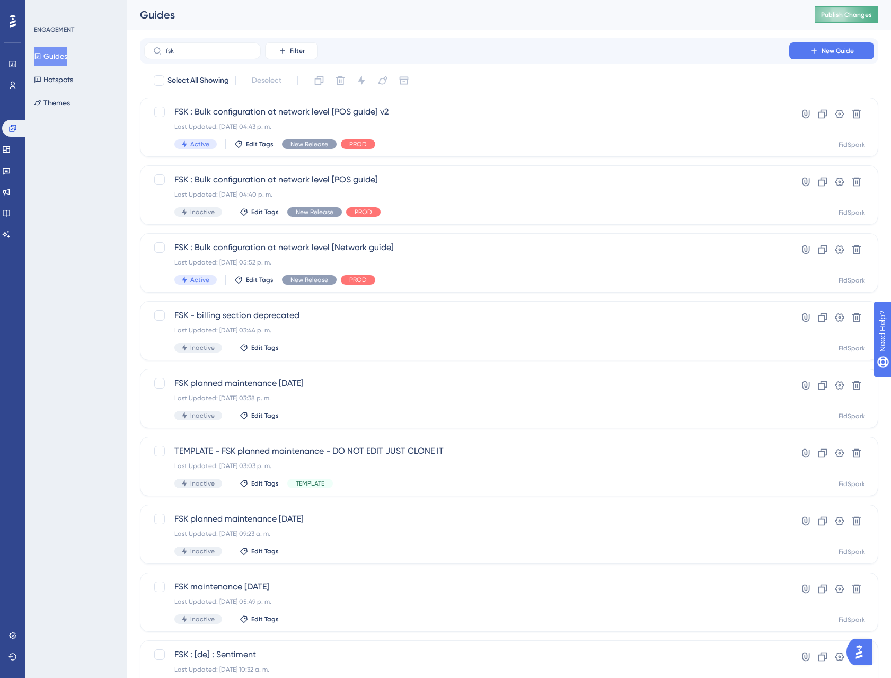
click at [843, 17] on span "Publish Changes" at bounding box center [846, 15] width 51 height 8
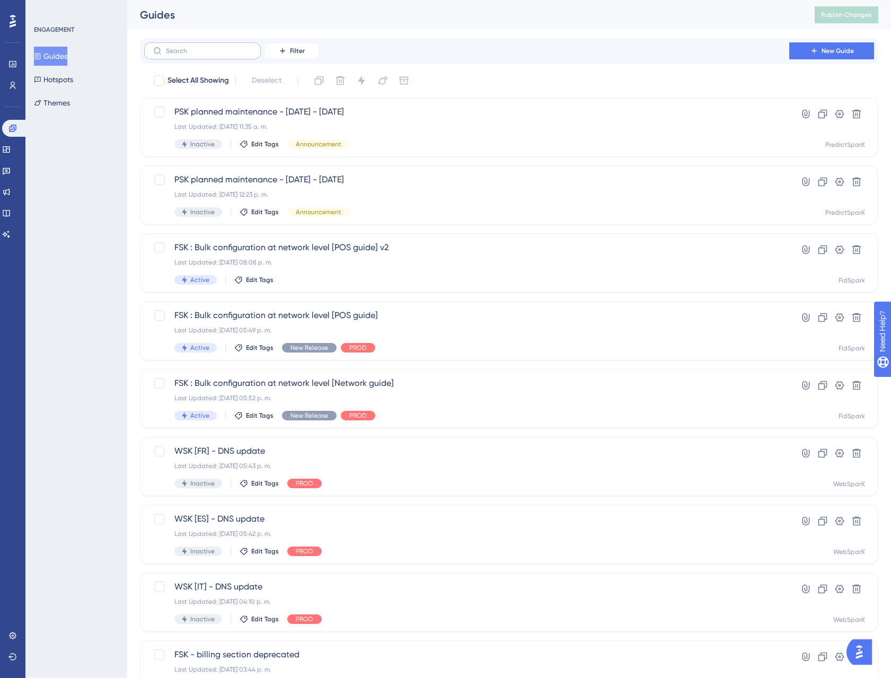
click at [198, 57] on label at bounding box center [202, 50] width 117 height 17
click at [198, 55] on input "text" at bounding box center [209, 50] width 86 height 7
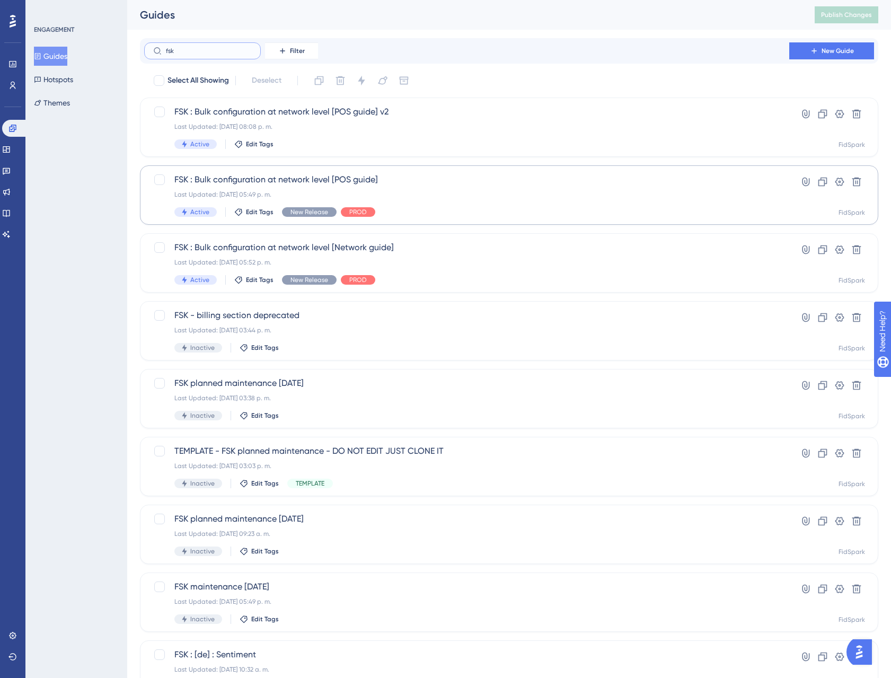
type input "fsk"
click at [264, 180] on span "FSK : Bulk configuration at network level [POS guide]" at bounding box center [466, 179] width 584 height 13
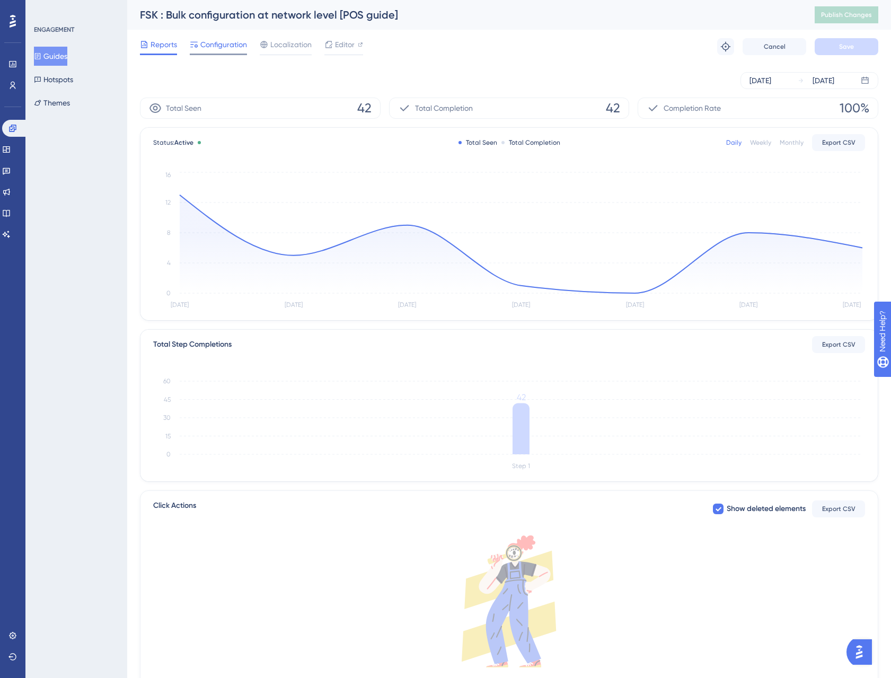
click at [230, 48] on span "Configuration" at bounding box center [223, 44] width 47 height 13
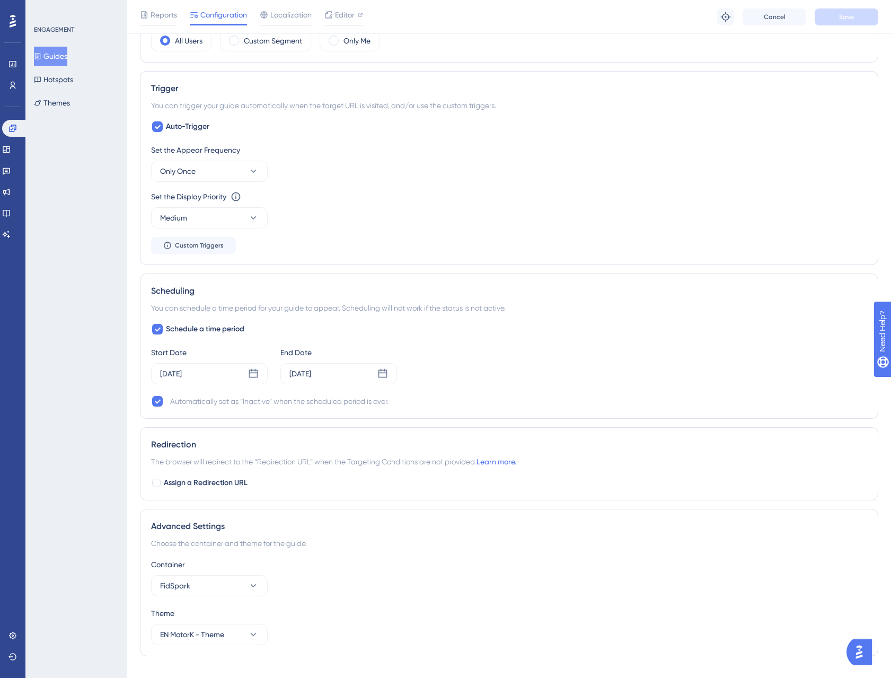
scroll to position [437, 0]
